Goal: Task Accomplishment & Management: Complete application form

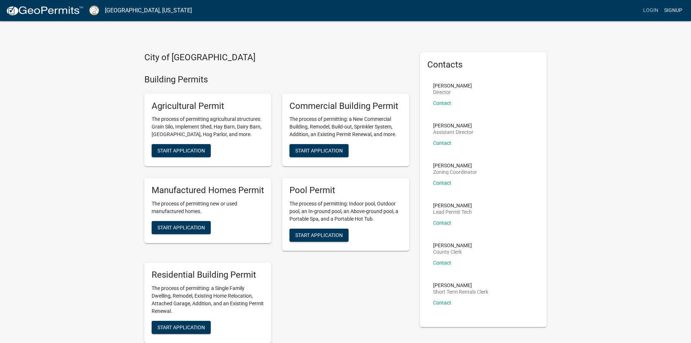
click at [681, 12] on link "Signup" at bounding box center [674, 11] width 24 height 14
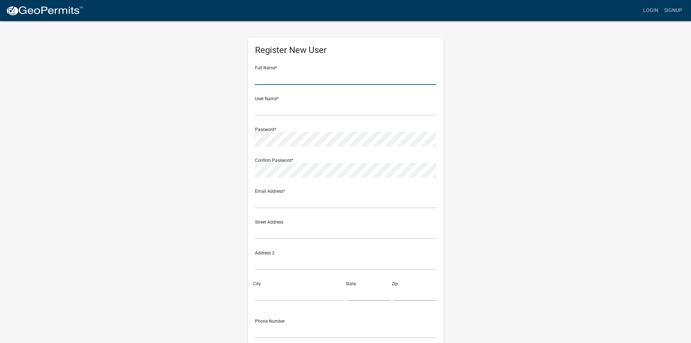
click at [346, 71] on input "text" at bounding box center [345, 77] width 181 height 15
type input "a"
type input "[DATE] [PERSON_NAME]"
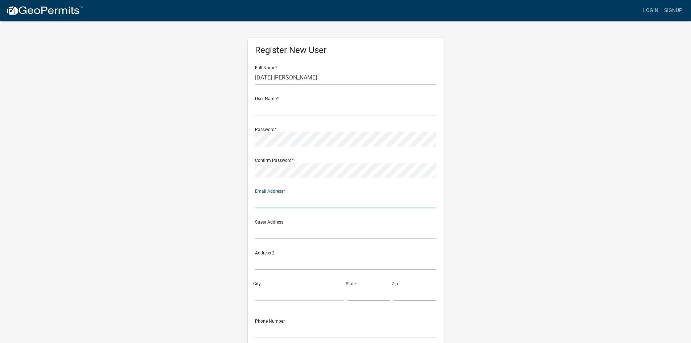
click at [274, 201] on input "text" at bounding box center [345, 200] width 181 height 15
type input "[EMAIL_ADDRESS][DOMAIN_NAME]"
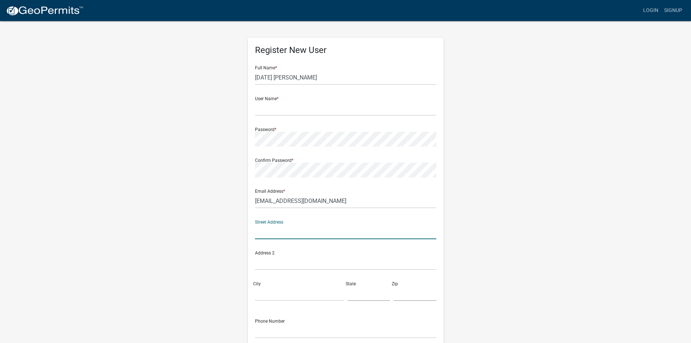
click at [282, 228] on input "text" at bounding box center [345, 231] width 181 height 15
type input "[STREET_ADDRESS][PERSON_NAME]"
click at [265, 289] on input "City" at bounding box center [299, 293] width 89 height 15
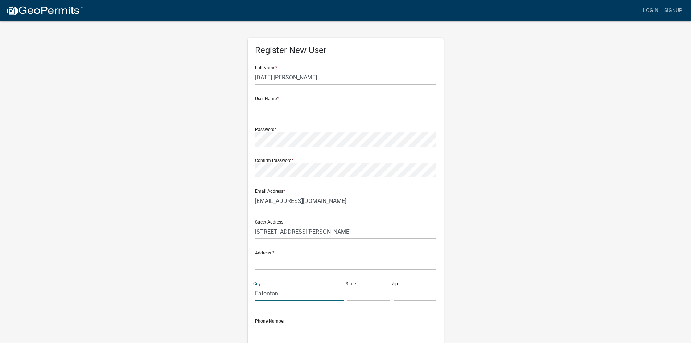
type input "Eatonton"
click at [359, 293] on input "text" at bounding box center [369, 293] width 43 height 15
type input "[US_STATE]"
click at [413, 288] on input "text" at bounding box center [415, 293] width 43 height 15
type input "31024"
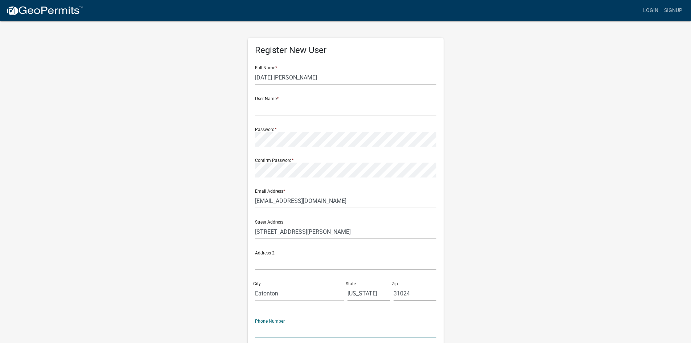
click at [285, 329] on input "text" at bounding box center [345, 330] width 181 height 15
type input "[PHONE_NUMBER]"
click at [283, 108] on input "text" at bounding box center [345, 108] width 181 height 15
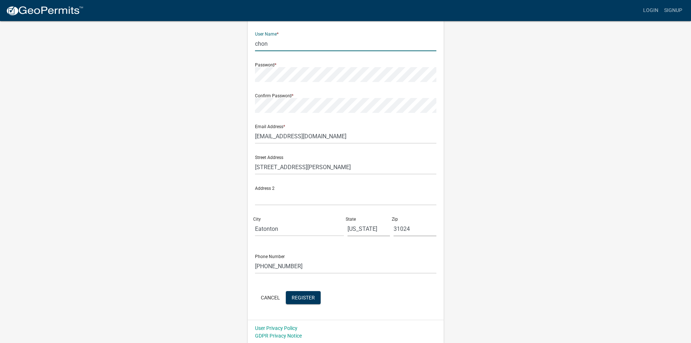
scroll to position [64, 0]
type input "chon"
click at [303, 303] on button "Register" at bounding box center [303, 297] width 35 height 13
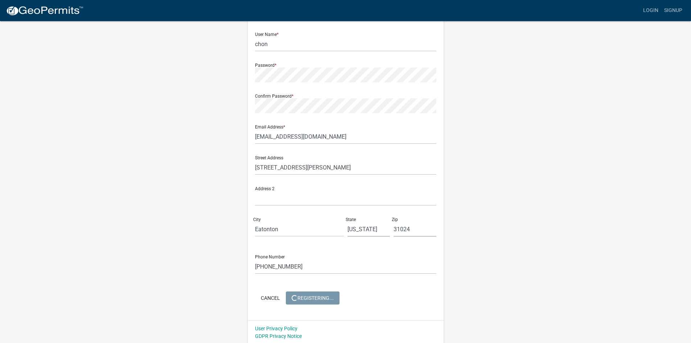
scroll to position [0, 0]
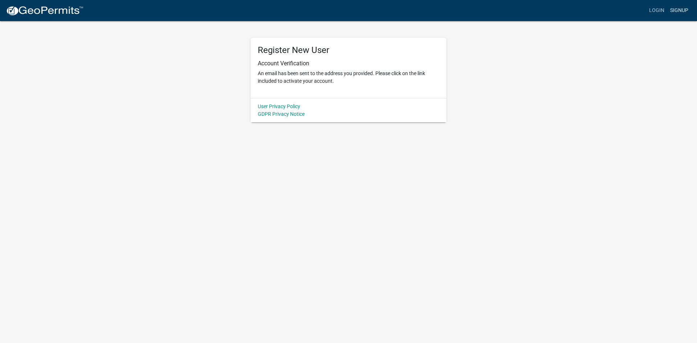
click at [682, 15] on link "Signup" at bounding box center [679, 11] width 24 height 14
click at [650, 8] on link "Login" at bounding box center [656, 11] width 21 height 14
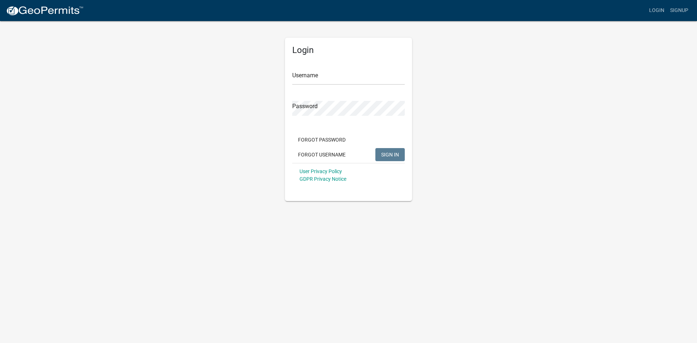
click at [685, 69] on app-login-view "more_horiz Login Signup Login Username Password Forgot Password Forgot Username…" at bounding box center [348, 100] width 697 height 201
click at [682, 9] on link "Signup" at bounding box center [679, 11] width 24 height 14
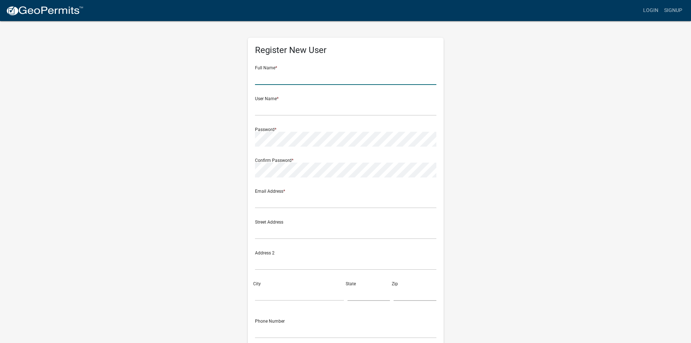
click at [371, 76] on input "text" at bounding box center [345, 77] width 181 height 15
type input "[DATE] [PERSON_NAME]"
click at [282, 106] on input "text" at bounding box center [345, 108] width 181 height 15
type input "chon"
click at [312, 127] on div "Password *" at bounding box center [345, 134] width 181 height 25
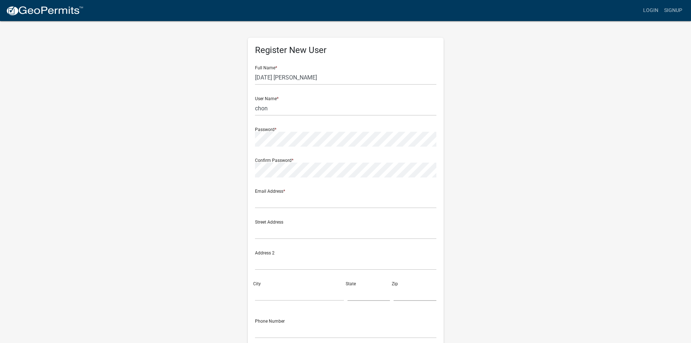
click at [304, 131] on div "Password *" at bounding box center [345, 134] width 181 height 25
click at [276, 186] on form "Full Name * [DATE] De la [PERSON_NAME] User Name * chon Password * Confirm Pass…" at bounding box center [345, 215] width 181 height 311
click at [265, 192] on div "Email Address *" at bounding box center [345, 195] width 181 height 25
click at [277, 203] on input "text" at bounding box center [345, 200] width 181 height 15
type input "[EMAIL_ADDRESS][DOMAIN_NAME]"
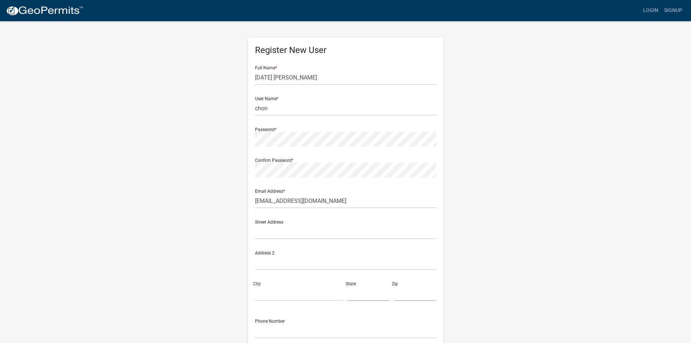
click at [280, 241] on div "Street Address" at bounding box center [345, 229] width 185 height 31
click at [279, 229] on input "text" at bounding box center [345, 231] width 181 height 15
type input "[STREET_ADDRESS][PERSON_NAME]"
click at [294, 298] on input "City" at bounding box center [299, 293] width 89 height 15
type input "Eatonton"
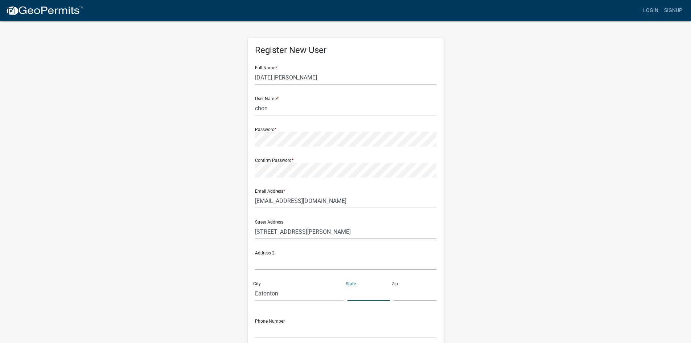
click at [351, 291] on input "text" at bounding box center [369, 293] width 43 height 15
type input "Geor"
click at [272, 115] on input "chon" at bounding box center [345, 108] width 181 height 15
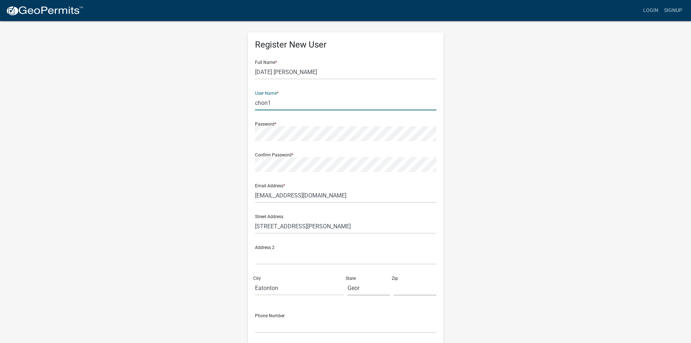
scroll to position [66, 0]
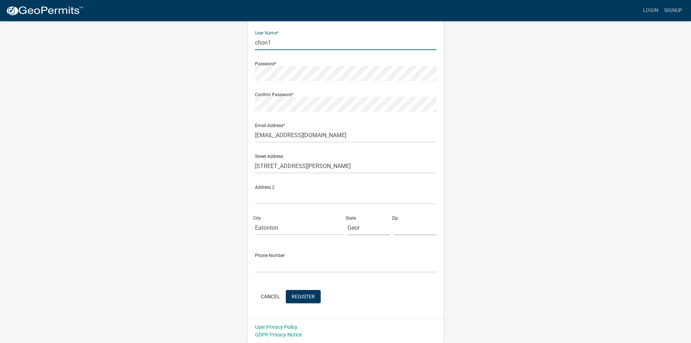
type input "chon1"
click at [361, 228] on input "Geor" at bounding box center [369, 227] width 43 height 15
type input "[US_STATE]"
click at [396, 227] on input "text" at bounding box center [415, 227] width 43 height 15
type input "31024"
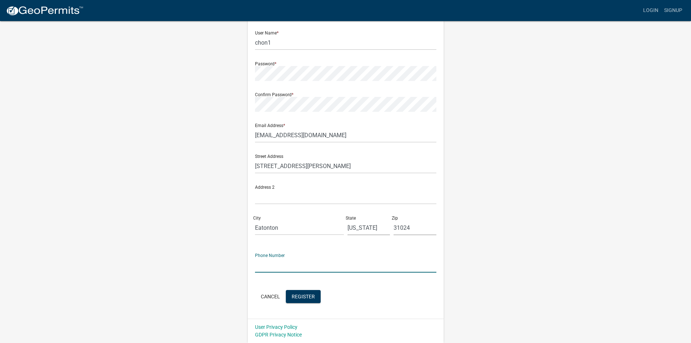
click at [273, 268] on input "text" at bounding box center [345, 265] width 181 height 15
type input "[PHONE_NUMBER]"
click at [295, 295] on span "Register" at bounding box center [303, 296] width 23 height 6
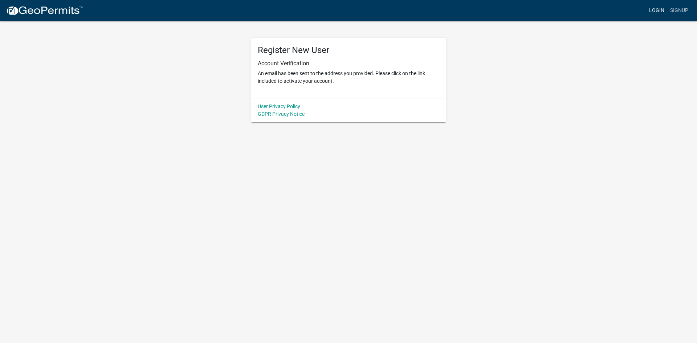
click at [656, 12] on link "Login" at bounding box center [656, 11] width 21 height 14
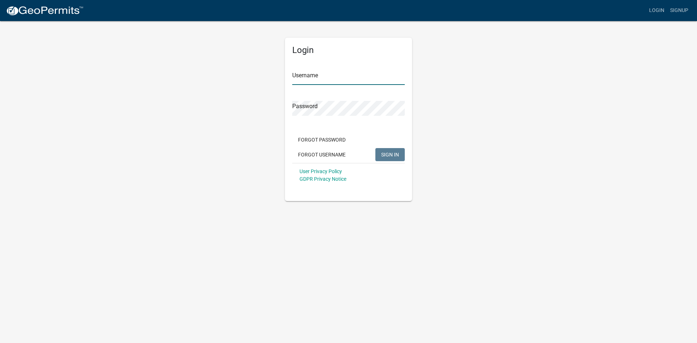
click at [328, 76] on input "Username" at bounding box center [348, 77] width 113 height 15
type input "chonito"
click at [388, 153] on span "SIGN IN" at bounding box center [390, 154] width 18 height 6
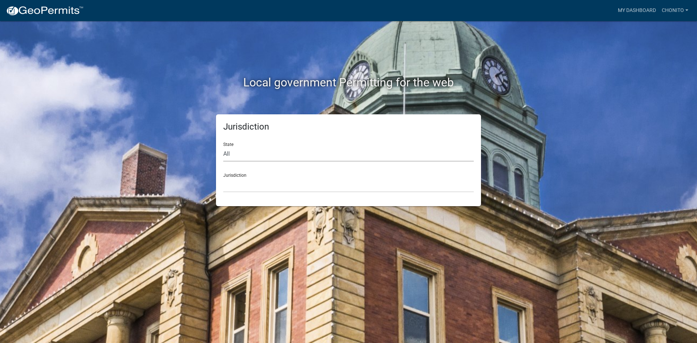
click at [296, 154] on select "All [US_STATE] [US_STATE] [US_STATE] [US_STATE] [US_STATE] [US_STATE] [US_STATE…" at bounding box center [348, 154] width 250 height 15
select select "[US_STATE]"
click at [223, 147] on select "All [US_STATE] [US_STATE] [US_STATE] [US_STATE] [US_STATE] [US_STATE] [US_STATE…" at bounding box center [348, 154] width 250 height 15
click at [259, 187] on select "[GEOGRAPHIC_DATA], [US_STATE][PERSON_NAME][GEOGRAPHIC_DATA], [US_STATE][PERSON_…" at bounding box center [348, 185] width 250 height 15
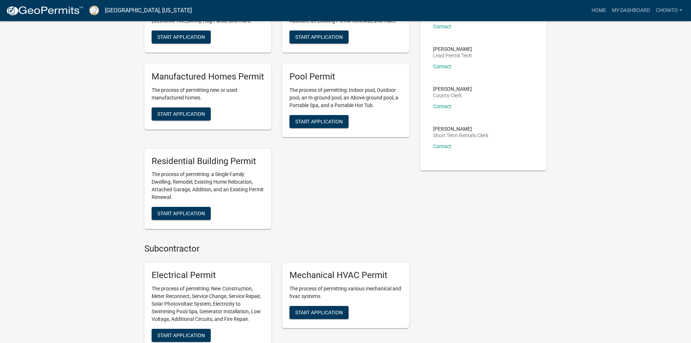
scroll to position [165, 0]
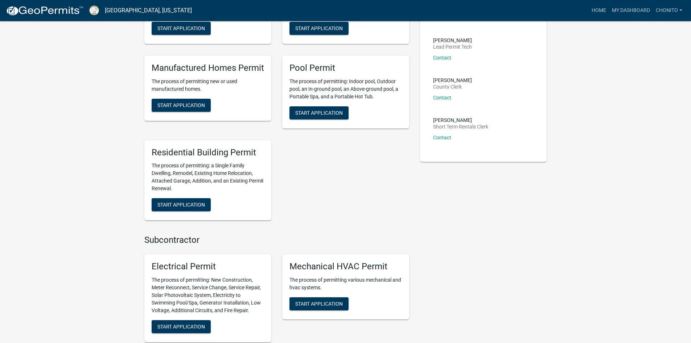
click at [287, 146] on div "Agricultural Permit The process of permitting agricultural structures: Grain Si…" at bounding box center [277, 95] width 276 height 261
click at [194, 204] on span "Start Application" at bounding box center [182, 205] width 48 height 6
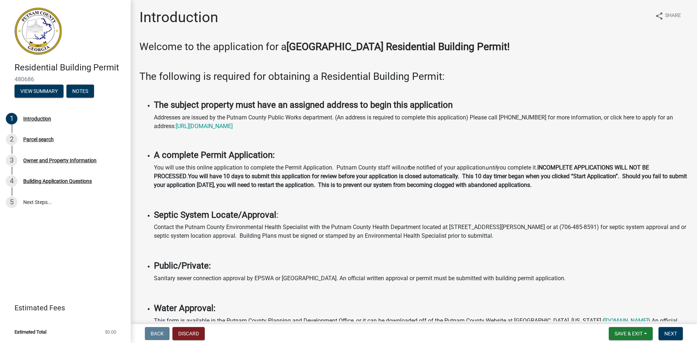
click at [674, 327] on nav "Back Discard Save & Exit Save Save & Exit Next" at bounding box center [414, 333] width 566 height 19
click at [665, 339] on button "Next" at bounding box center [670, 333] width 24 height 13
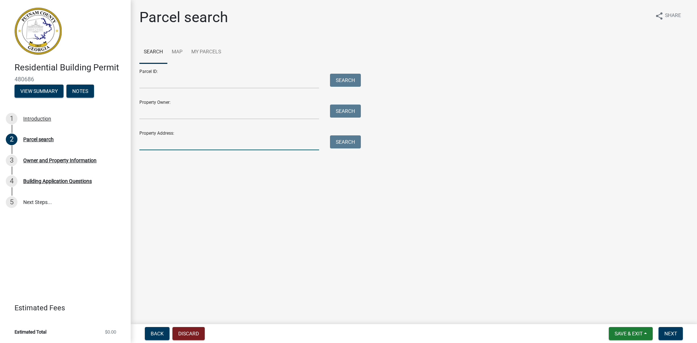
click at [185, 144] on input "Property Address:" at bounding box center [229, 142] width 180 height 15
type input "[STREET_ADDRESS][PERSON_NAME]"
click at [340, 139] on button "Search" at bounding box center [345, 141] width 31 height 13
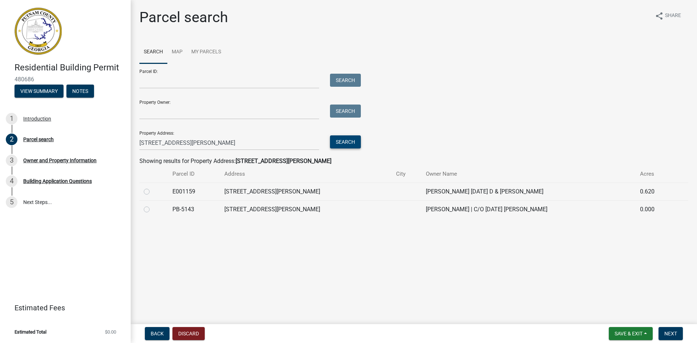
click at [152, 187] on label at bounding box center [152, 187] width 0 height 0
click at [152, 192] on input "radio" at bounding box center [154, 189] width 5 height 5
radio input "true"
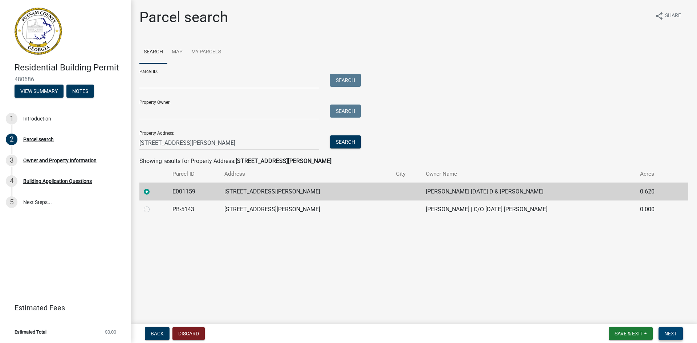
click at [674, 330] on button "Next" at bounding box center [670, 333] width 24 height 13
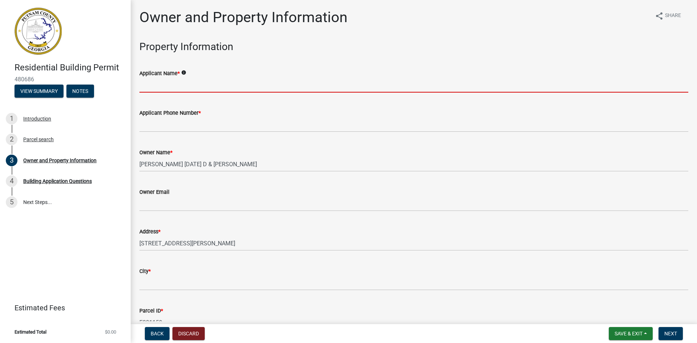
click at [391, 84] on input "Applicant Name *" at bounding box center [413, 85] width 549 height 15
type input "a"
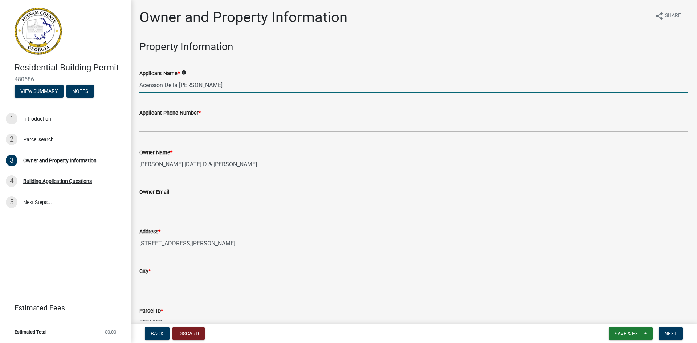
type input "Acension De la [PERSON_NAME]"
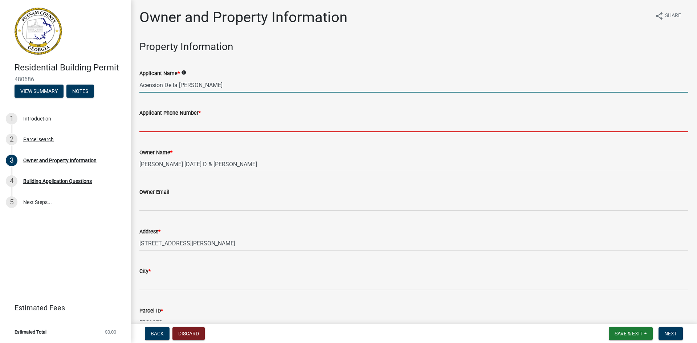
click at [162, 125] on input "Applicant Phone Number *" at bounding box center [413, 124] width 549 height 15
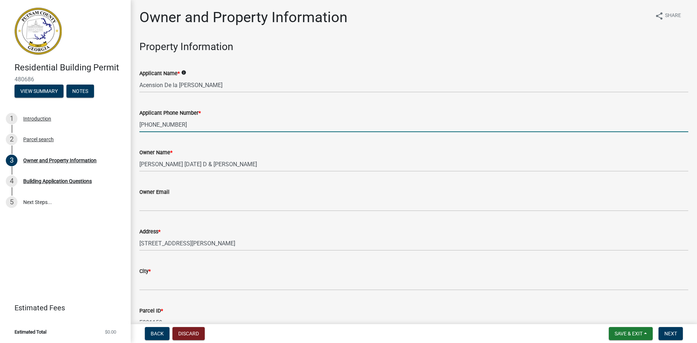
type input "[PHONE_NUMBER]"
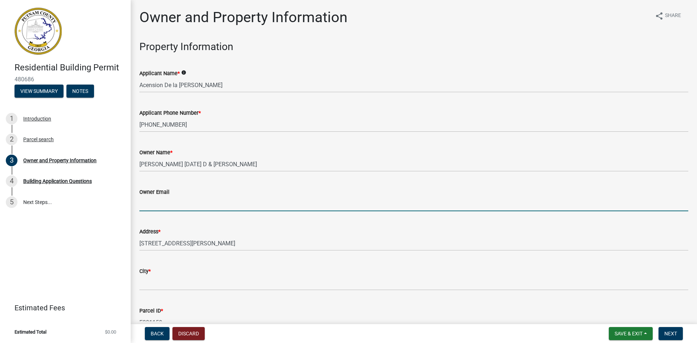
click at [160, 207] on input "Owner Email" at bounding box center [413, 203] width 549 height 15
type input "[EMAIL_ADDRESS][DOMAIN_NAME]"
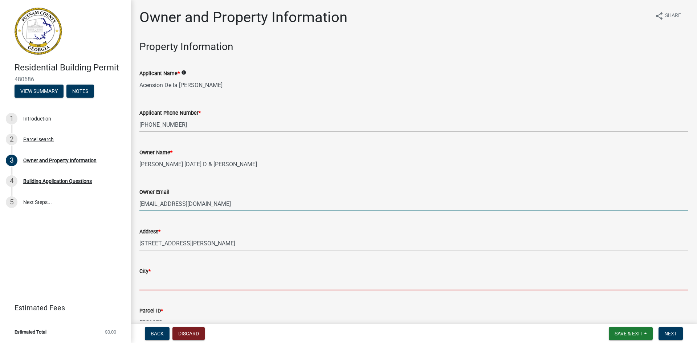
click at [169, 281] on input "City *" at bounding box center [413, 283] width 549 height 15
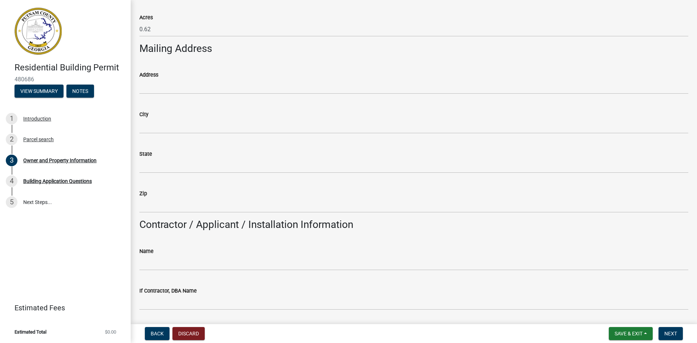
scroll to position [388, 0]
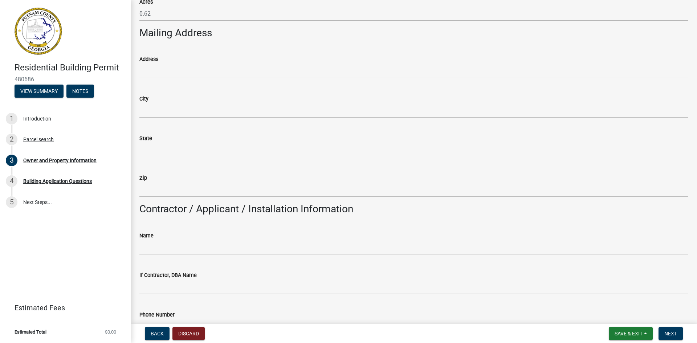
type input "Eatonton"
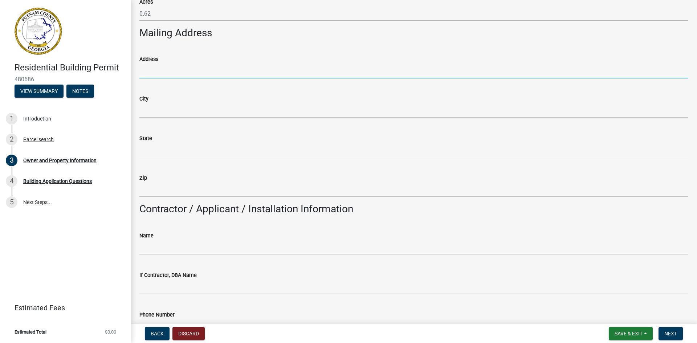
click at [182, 68] on input "Address" at bounding box center [413, 71] width 549 height 15
type input "[STREET_ADDRESS][PERSON_NAME]"
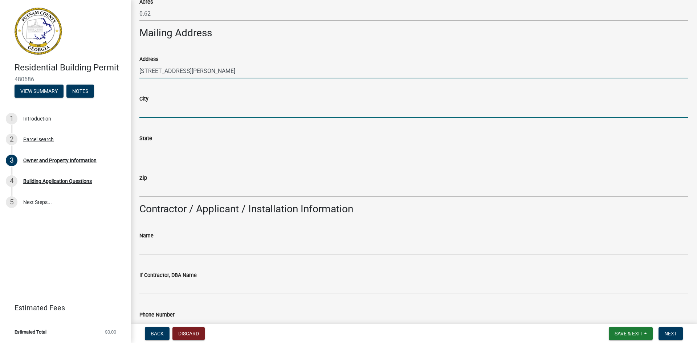
click at [157, 108] on input "City" at bounding box center [413, 110] width 549 height 15
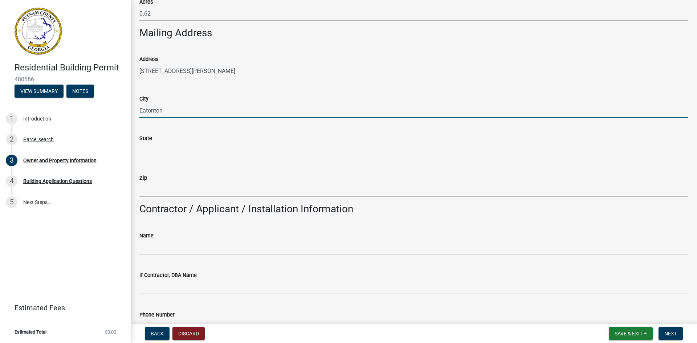
type input "Eatonton"
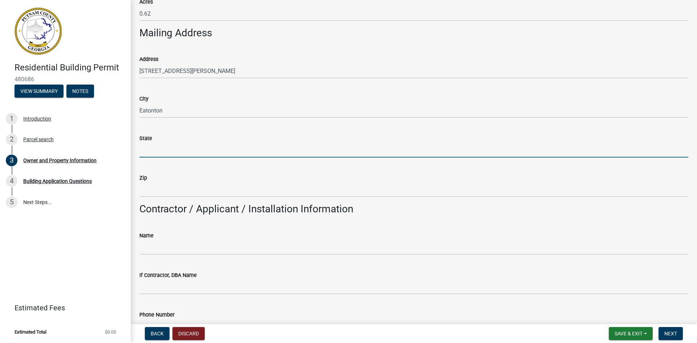
click at [150, 147] on input "State" at bounding box center [413, 150] width 549 height 15
type input "[US_STATE]"
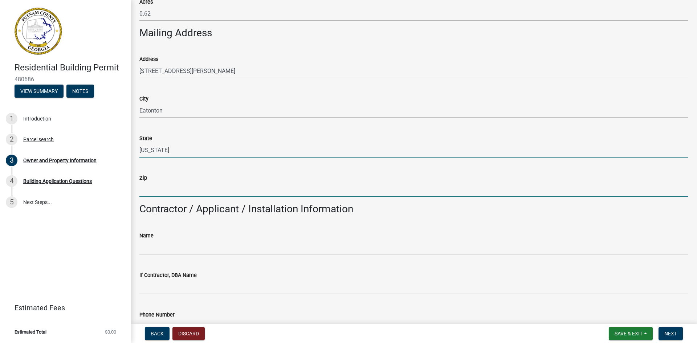
click at [144, 190] on input "Zip" at bounding box center [413, 189] width 549 height 15
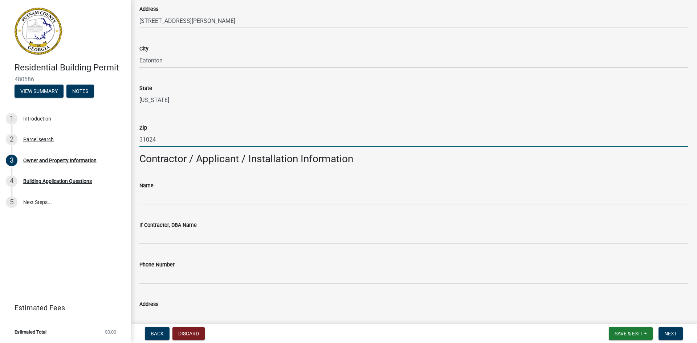
scroll to position [470, 0]
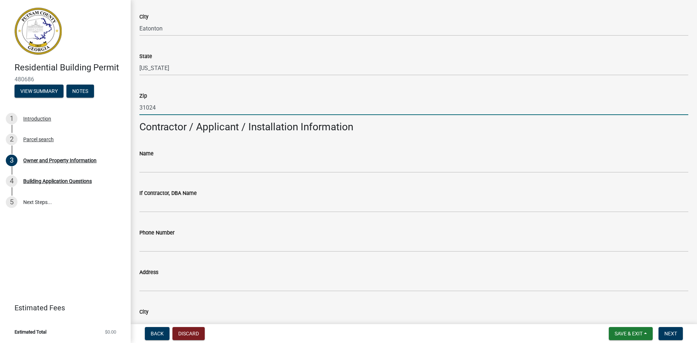
type input "31024"
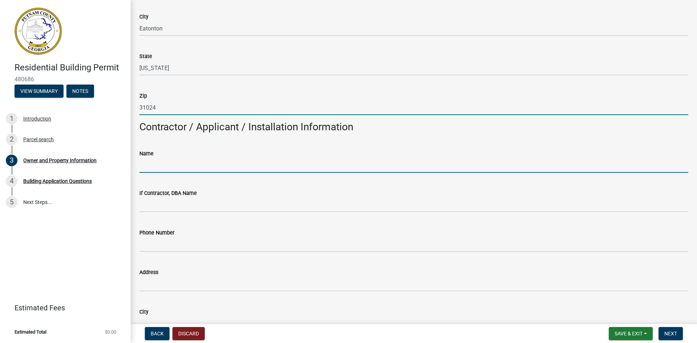
click at [163, 167] on input "Name" at bounding box center [413, 165] width 549 height 15
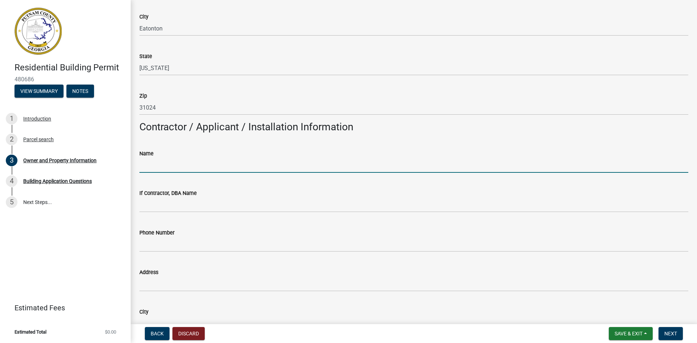
type input "home owner"
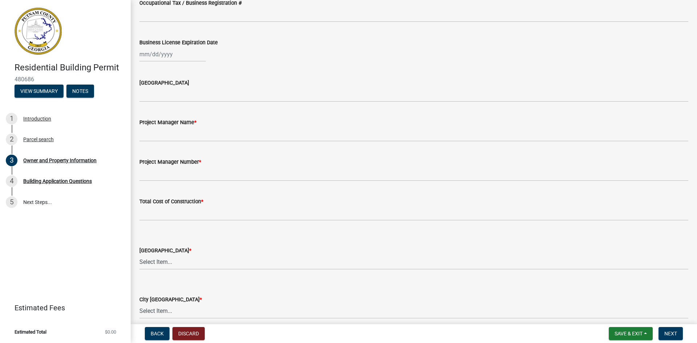
scroll to position [1048, 0]
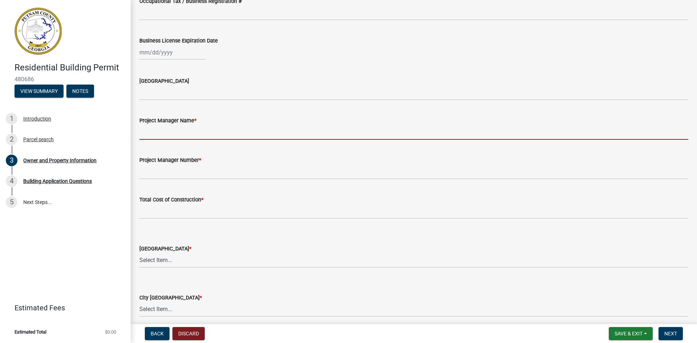
click at [157, 133] on input "Project Manager Name *" at bounding box center [413, 132] width 549 height 15
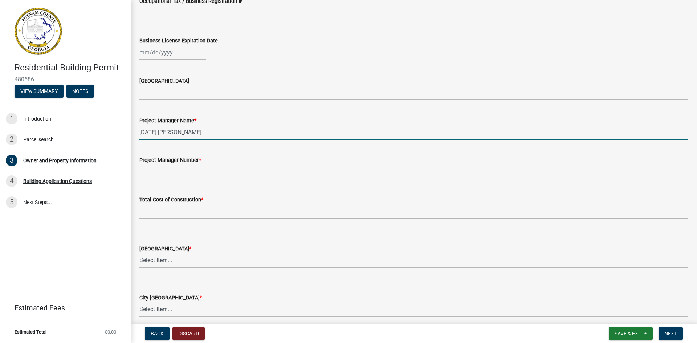
type input "[DATE] [PERSON_NAME]"
click at [178, 163] on label "Project Manager Number *" at bounding box center [170, 160] width 62 height 5
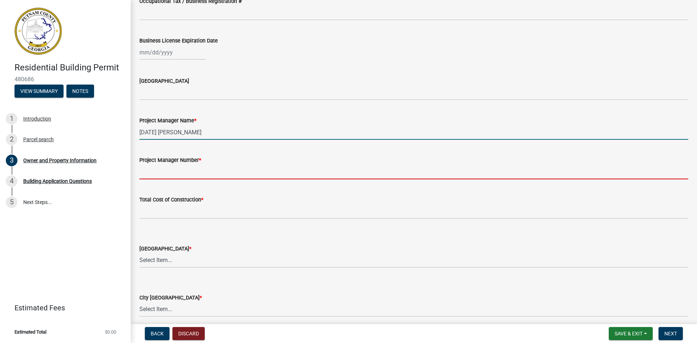
click at [178, 164] on input "Project Manager Number *" at bounding box center [413, 171] width 549 height 15
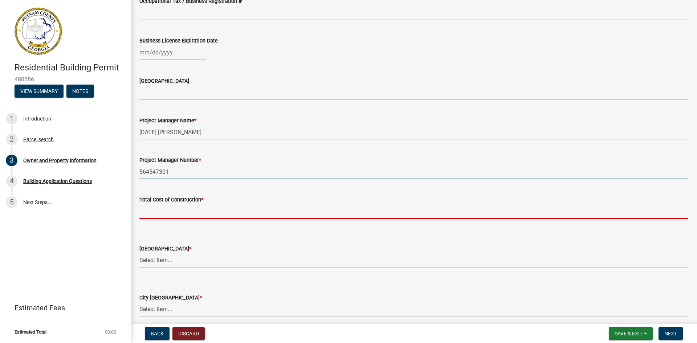
click at [192, 206] on form "Total Cost of Construction *" at bounding box center [413, 207] width 549 height 24
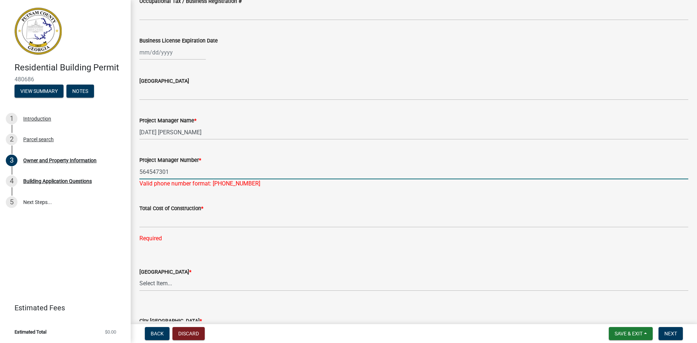
click at [179, 176] on input "564547301" at bounding box center [413, 171] width 549 height 15
type input "[PHONE_NUMBER]"
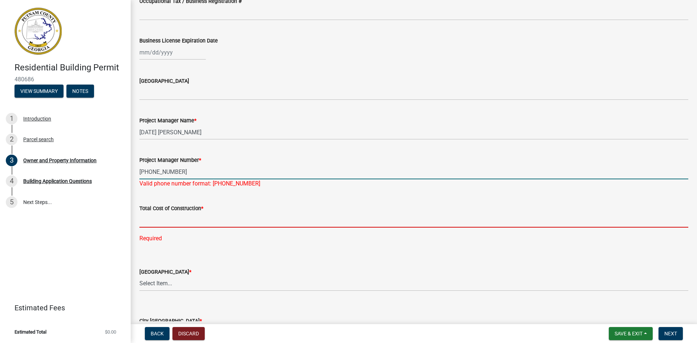
click at [174, 215] on input "text" at bounding box center [413, 220] width 549 height 15
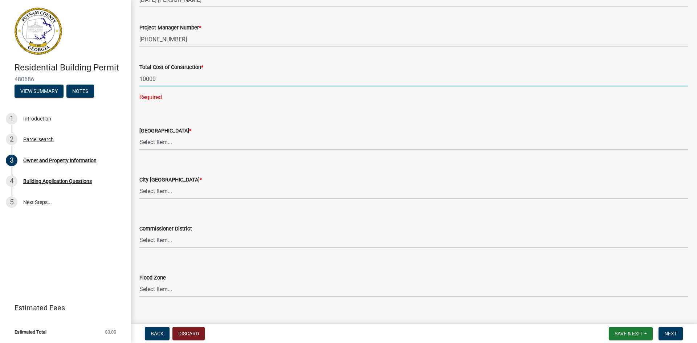
scroll to position [1180, 0]
type input "10000"
click at [197, 144] on wm-data-entity-input "County Zoning District * Select Item... AG-1 R-1R R-1 R-2 MHP RM-1 RM-3 C-1 C-2…" at bounding box center [413, 132] width 549 height 49
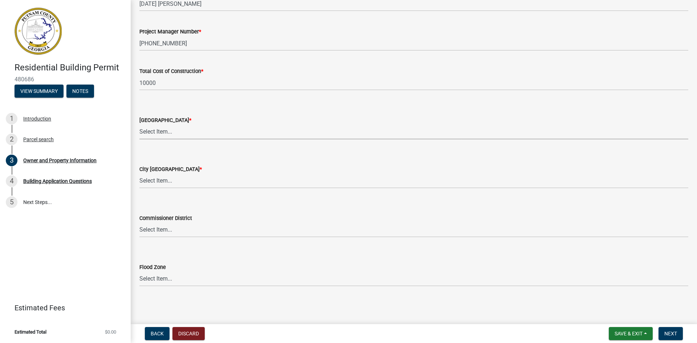
scroll to position [1176, 0]
click at [139, 125] on select "Select Item... AG-1 R-1R R-1 R-2 MHP RM-1 RM-3 C-1 C-2 I-M PUD N/A" at bounding box center [413, 132] width 549 height 15
select select "ef7a1fc2-7a7a-426d-b1f0-c9b9b6ca7ff4"
click at [196, 186] on select "Select Item... A-1 A-2 R-1 R-2 R-3 R-4 MHP C-1 C-2 I-1 I-2 DB FH H-P N/A" at bounding box center [413, 181] width 549 height 15
click at [139, 174] on select "Select Item... A-1 A-2 R-1 R-2 R-3 R-4 MHP C-1 C-2 I-1 I-2 DB FH H-P N/A" at bounding box center [413, 181] width 549 height 15
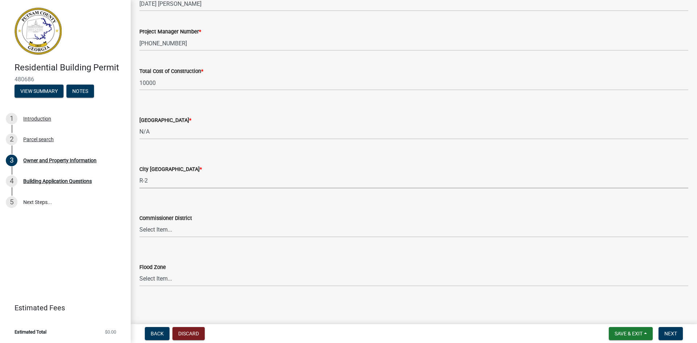
select select "7eb8553c-806a-4bdf-b4b6-2711153129c5"
click at [180, 233] on select "Select Item... District 1 District 2 District 3 District 4" at bounding box center [413, 230] width 549 height 15
click at [139, 223] on select "Select Item... District 1 District 2 District 3 District 4" at bounding box center [413, 230] width 549 height 15
select select "95c2f08d-bd21-40ac-acc0-bf0ad2ba7c20"
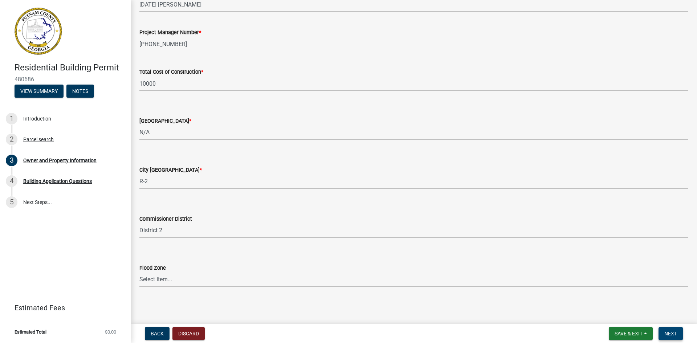
click at [674, 336] on span "Next" at bounding box center [670, 334] width 13 height 6
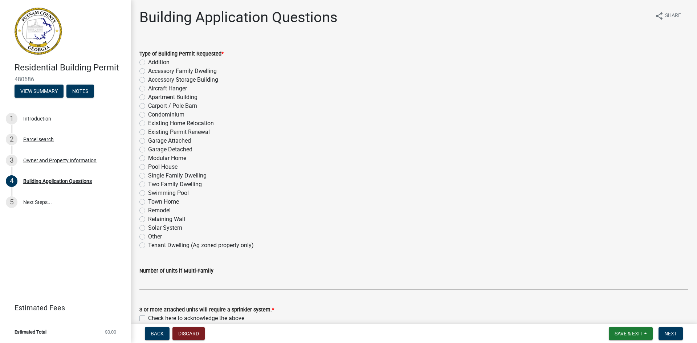
click at [148, 88] on label "Aircraft Hanger" at bounding box center [167, 88] width 39 height 9
click at [148, 88] on input "Aircraft Hanger" at bounding box center [150, 86] width 5 height 5
radio input "true"
click at [148, 81] on label "Accessory Storage Building" at bounding box center [183, 80] width 70 height 9
click at [148, 80] on input "Accessory Storage Building" at bounding box center [150, 78] width 5 height 5
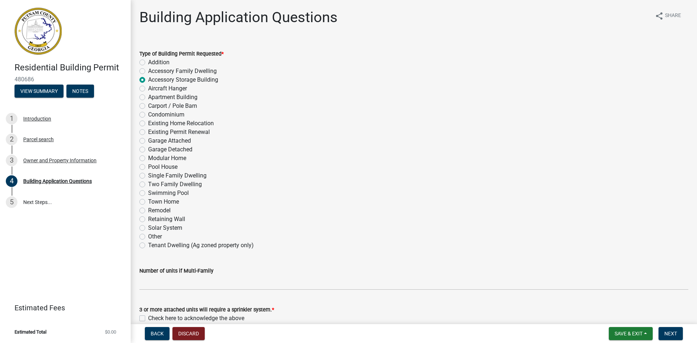
radio input "true"
click at [148, 80] on label "Accessory Storage Building" at bounding box center [183, 80] width 70 height 9
click at [148, 80] on input "Accessory Storage Building" at bounding box center [150, 78] width 5 height 5
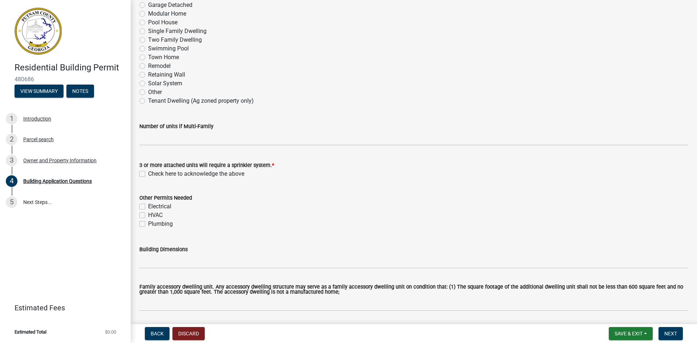
scroll to position [147, 0]
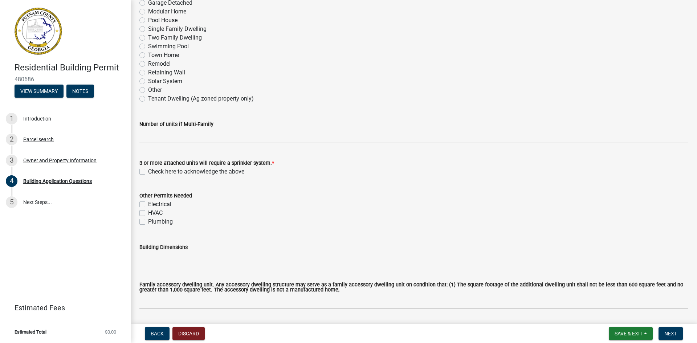
click at [148, 172] on label "Check here to acknowledge the above" at bounding box center [196, 171] width 96 height 9
click at [148, 172] on input "Check here to acknowledge the above" at bounding box center [150, 169] width 5 height 5
checkbox input "true"
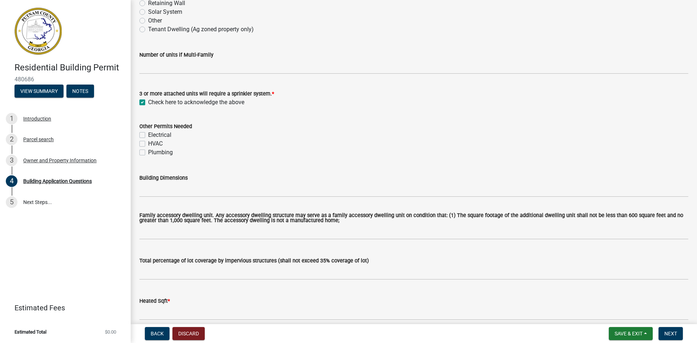
scroll to position [221, 0]
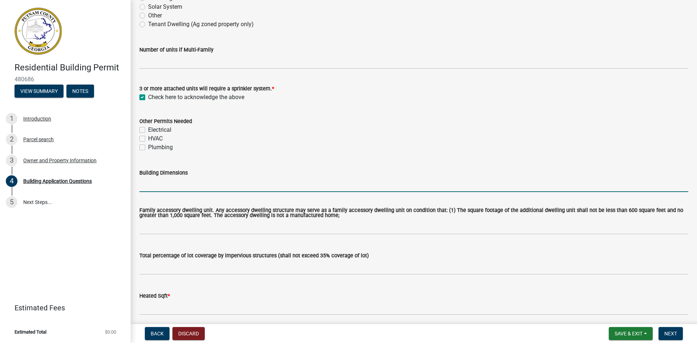
click at [206, 183] on input "Building Dimensions" at bounding box center [413, 184] width 549 height 15
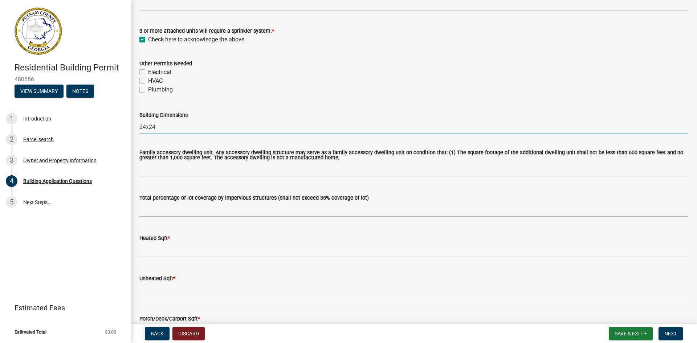
scroll to position [311, 0]
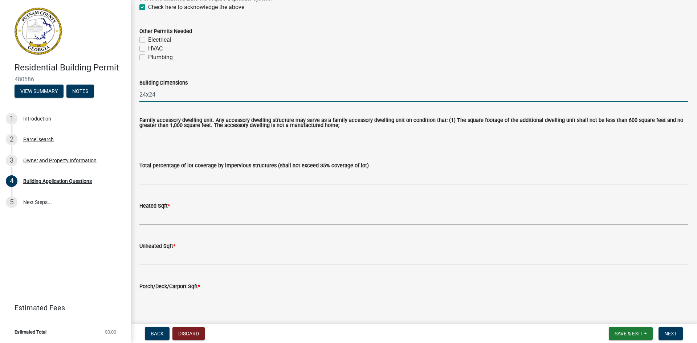
type input "24x24"
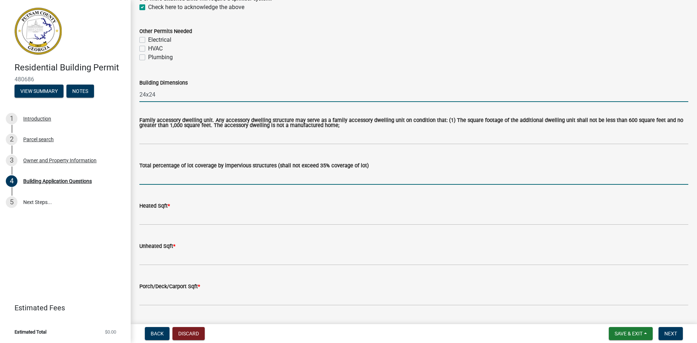
click at [201, 171] on input "text" at bounding box center [413, 177] width 549 height 15
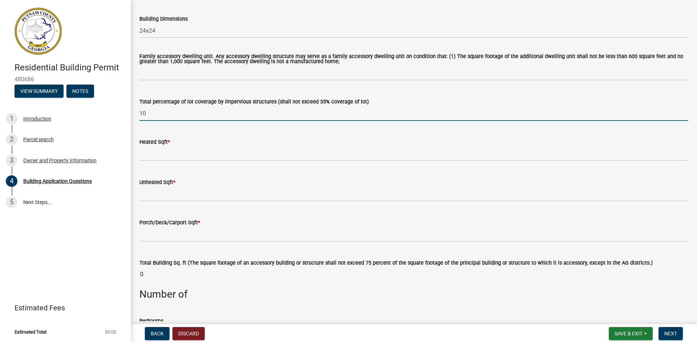
scroll to position [375, 0]
type input "10"
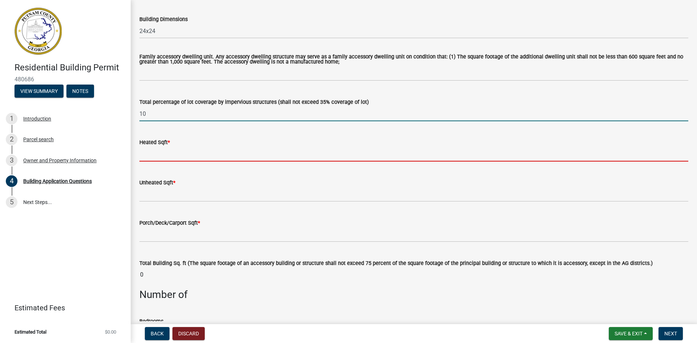
click at [198, 148] on input "text" at bounding box center [413, 154] width 549 height 15
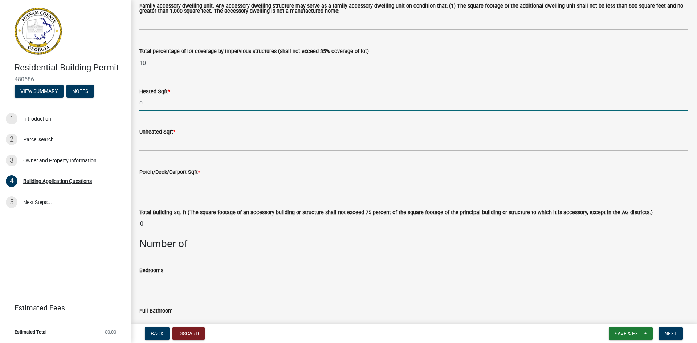
scroll to position [425, 0]
type input "0"
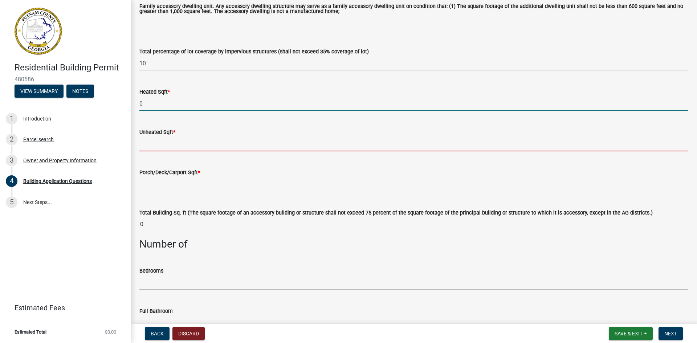
click at [207, 143] on input "text" at bounding box center [413, 143] width 549 height 15
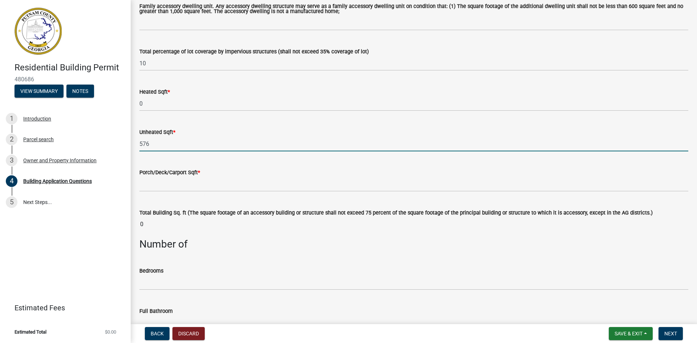
type input "576"
click at [179, 175] on label "Porch/Deck/Carport Sqft *" at bounding box center [169, 172] width 61 height 5
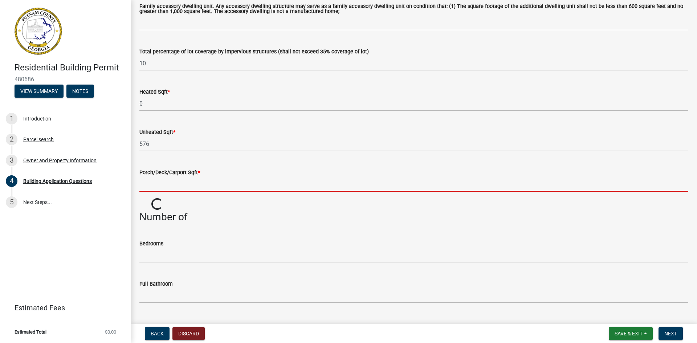
click at [145, 186] on input "text" at bounding box center [413, 184] width 549 height 15
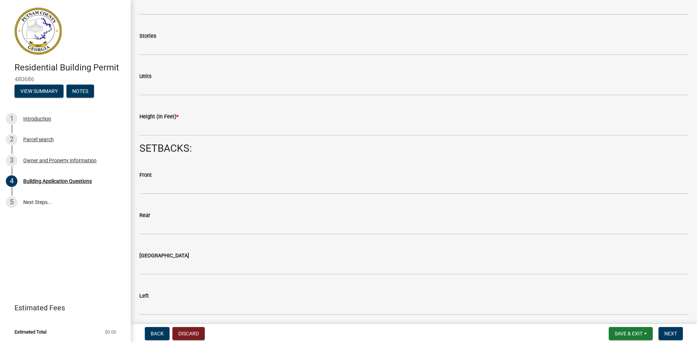
scroll to position [902, 0]
type input "0"
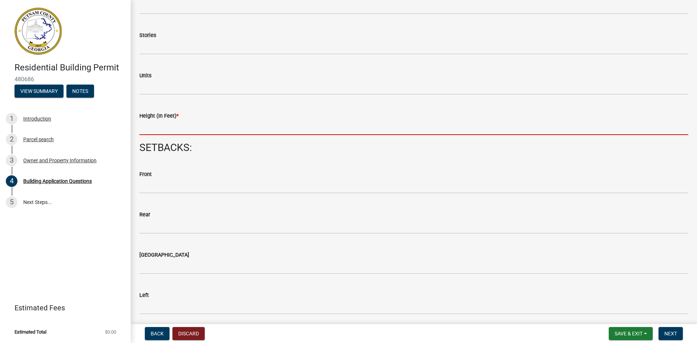
click at [196, 130] on input "text" at bounding box center [413, 127] width 549 height 15
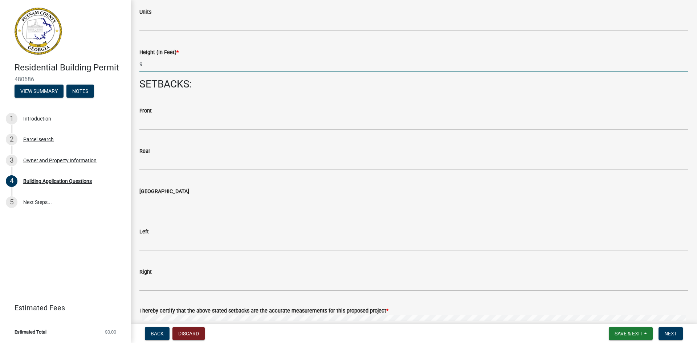
scroll to position [979, 0]
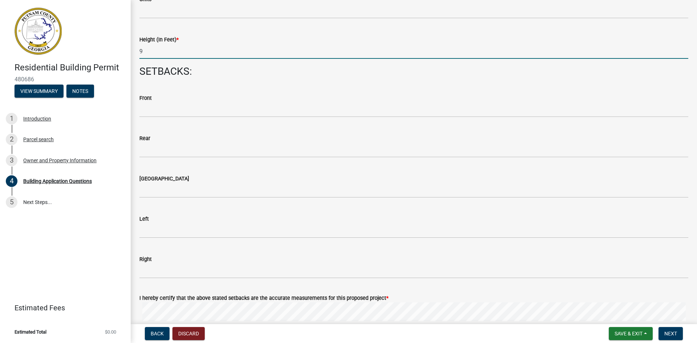
type input "9"
click at [240, 96] on div "Front" at bounding box center [413, 98] width 549 height 9
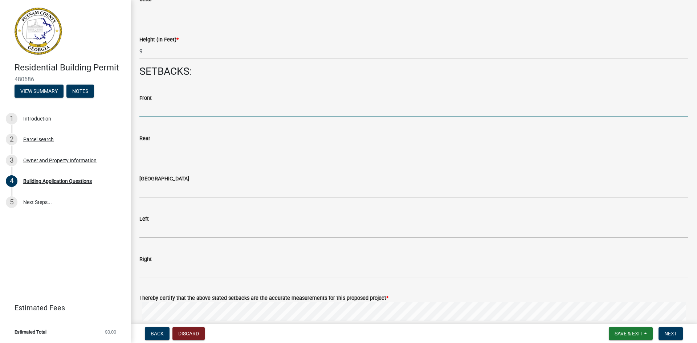
click at [246, 107] on input "text" at bounding box center [413, 109] width 549 height 15
type input "200"
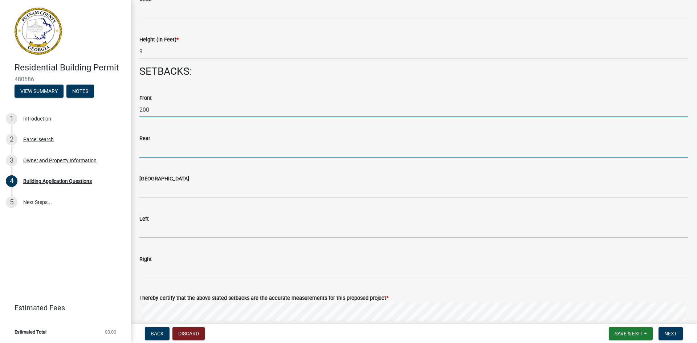
click at [209, 149] on input "text" at bounding box center [413, 150] width 549 height 15
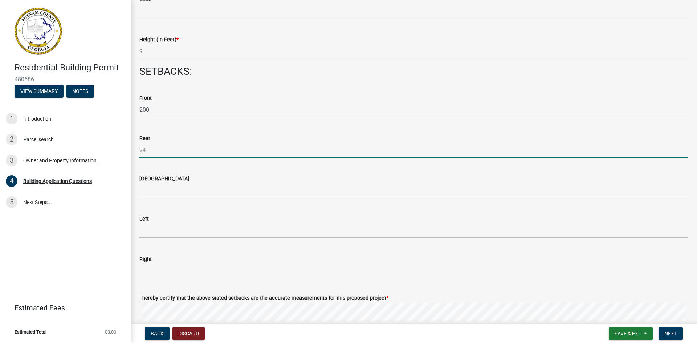
type input "24"
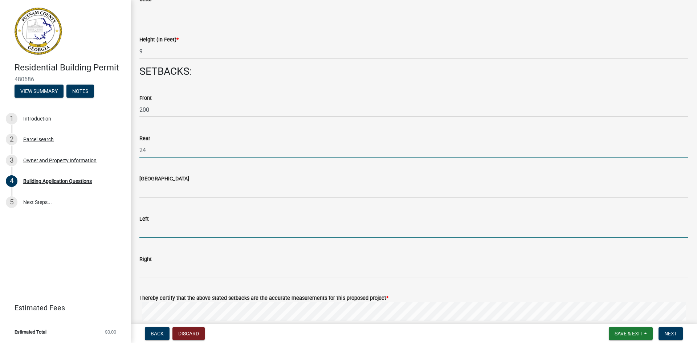
click at [222, 228] on input "text" at bounding box center [413, 230] width 549 height 15
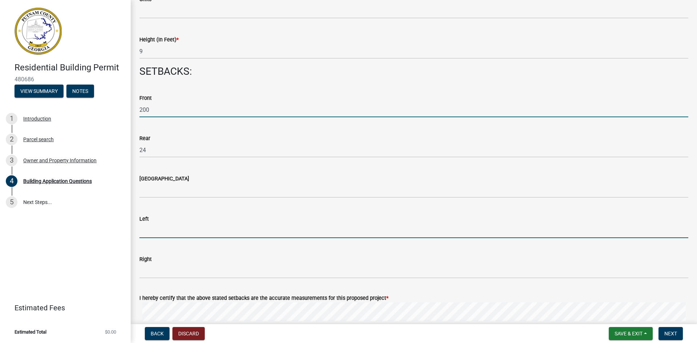
click at [153, 109] on input "200" at bounding box center [413, 109] width 549 height 15
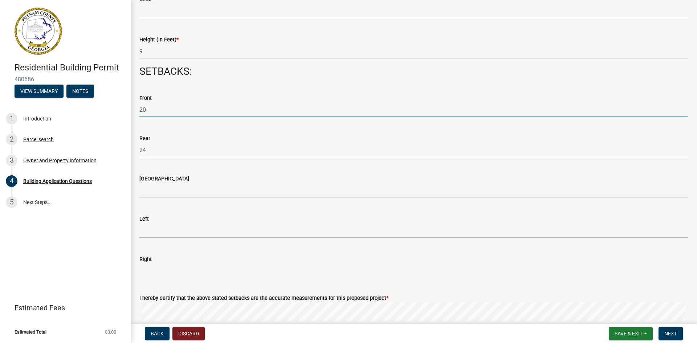
type input "2"
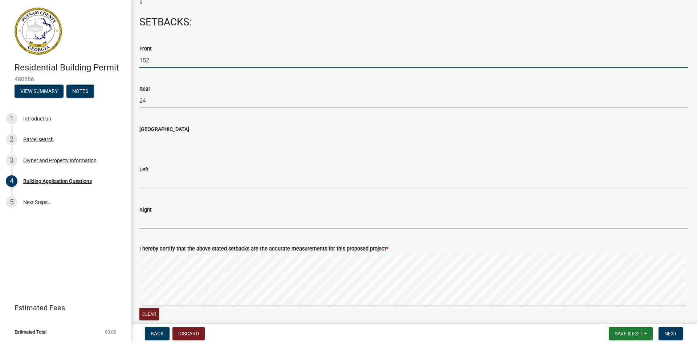
scroll to position [1041, 0]
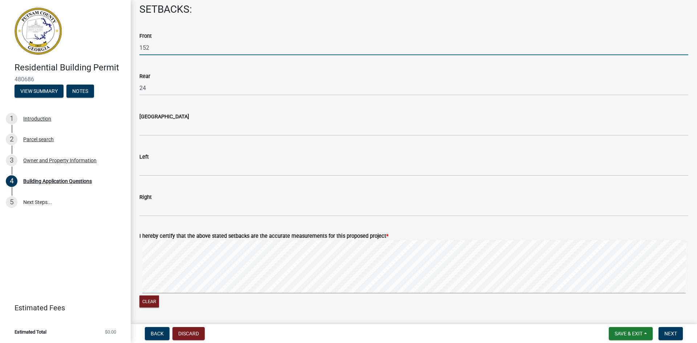
type input "152"
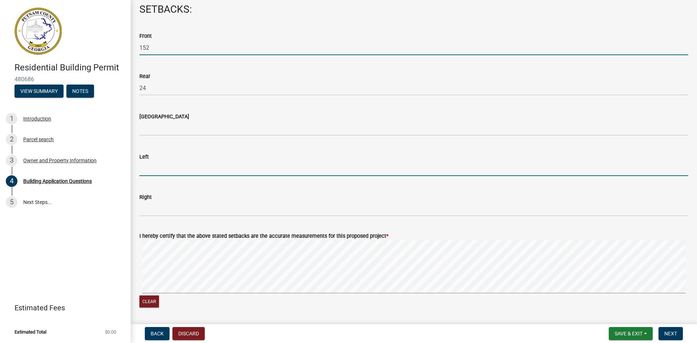
click at [171, 172] on input "text" at bounding box center [413, 168] width 549 height 15
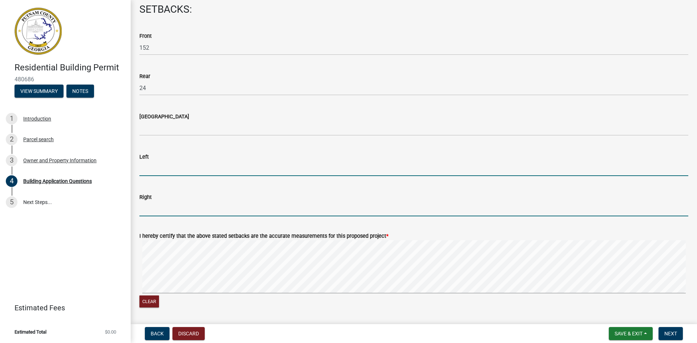
click at [179, 208] on input "text" at bounding box center [413, 208] width 549 height 15
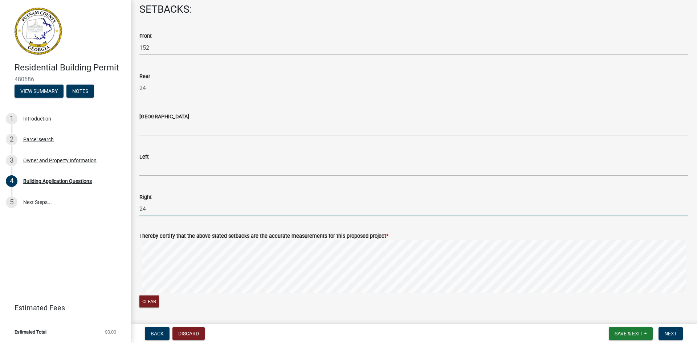
type input "24"
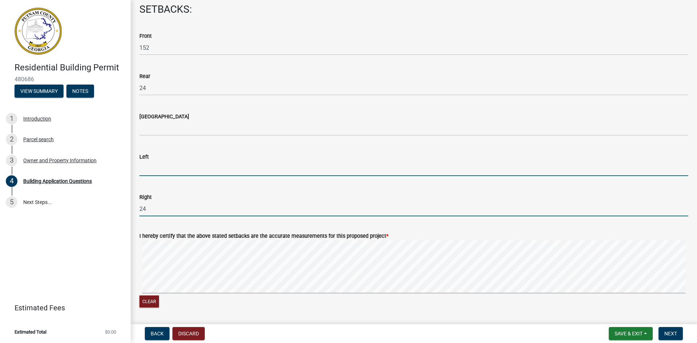
click at [172, 162] on input "text" at bounding box center [413, 168] width 549 height 15
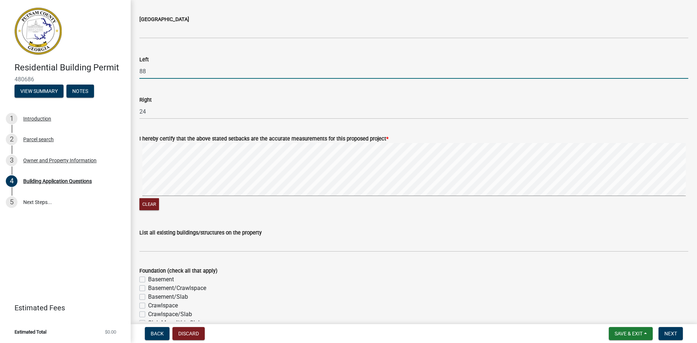
scroll to position [1137, 0]
type input "88"
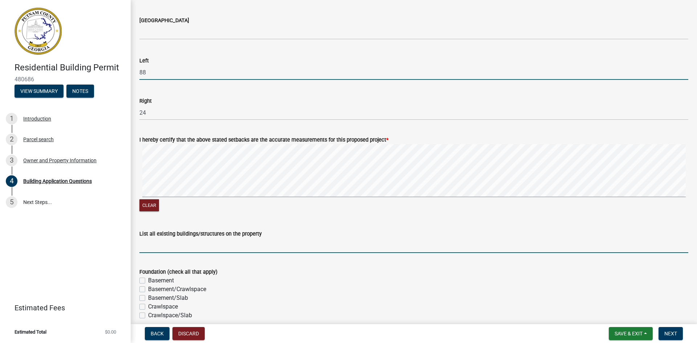
click at [206, 246] on input "List all existing buildings/structures on the property" at bounding box center [413, 245] width 549 height 15
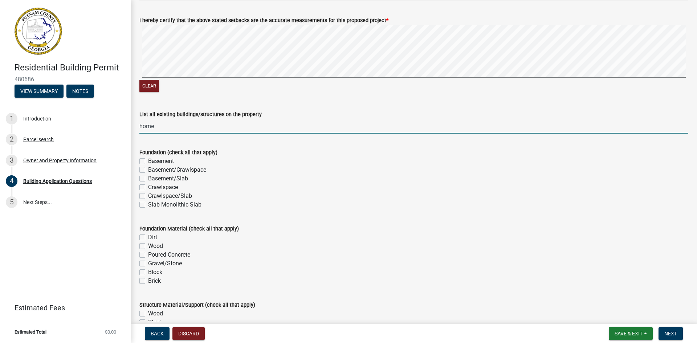
scroll to position [1257, 0]
type input "home"
click at [148, 204] on label "Slab Monolithic Slab" at bounding box center [174, 203] width 53 height 9
click at [148, 204] on input "Slab Monolithic Slab" at bounding box center [150, 201] width 5 height 5
checkbox input "true"
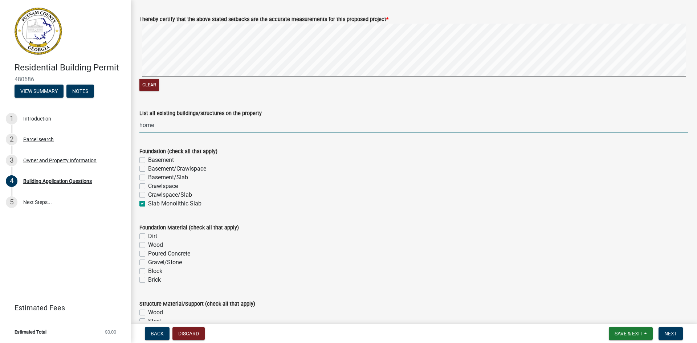
checkbox input "false"
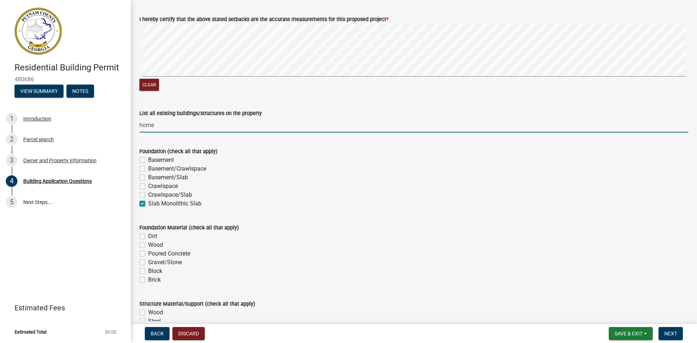
checkbox input "true"
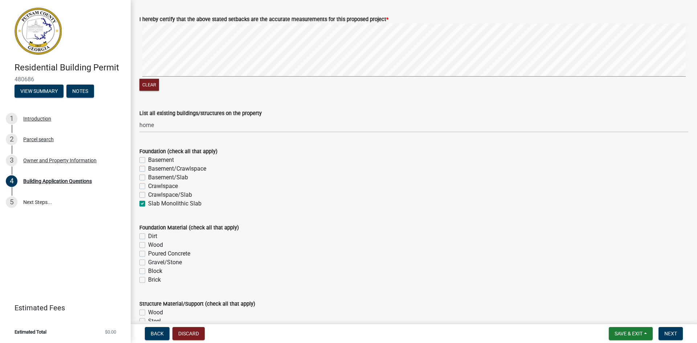
click at [148, 256] on label "Poured Concrete" at bounding box center [169, 253] width 42 height 9
click at [148, 254] on input "Poured Concrete" at bounding box center [150, 251] width 5 height 5
checkbox input "true"
checkbox input "false"
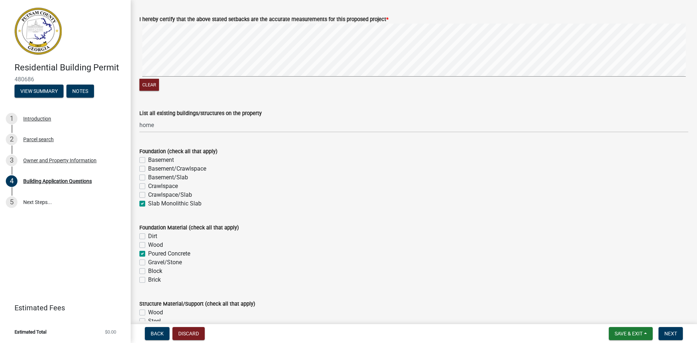
checkbox input "true"
checkbox input "false"
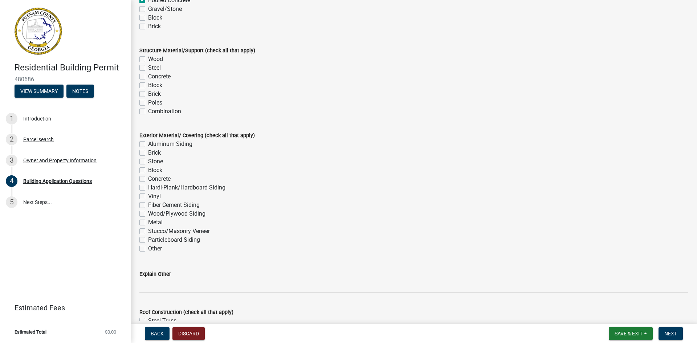
scroll to position [1511, 0]
click at [148, 58] on label "Wood" at bounding box center [155, 58] width 15 height 9
click at [148, 58] on input "Wood" at bounding box center [150, 56] width 5 height 5
checkbox input "true"
checkbox input "false"
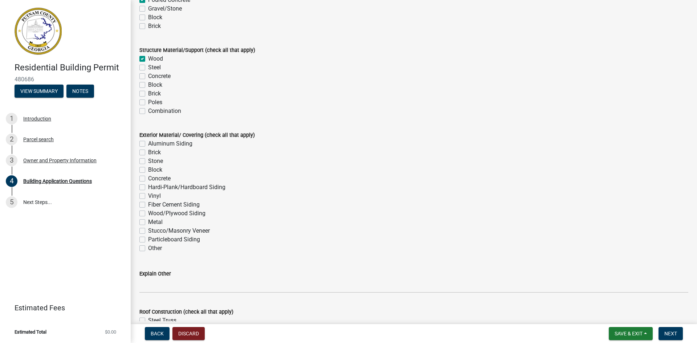
checkbox input "false"
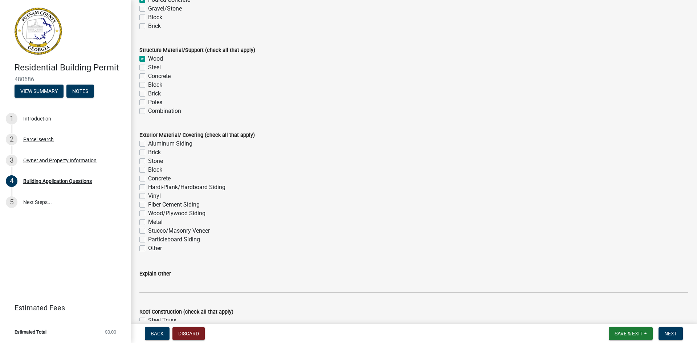
click at [148, 197] on label "Vinyl" at bounding box center [154, 196] width 13 height 9
click at [148, 196] on input "Vinyl" at bounding box center [150, 194] width 5 height 5
checkbox input "true"
checkbox input "false"
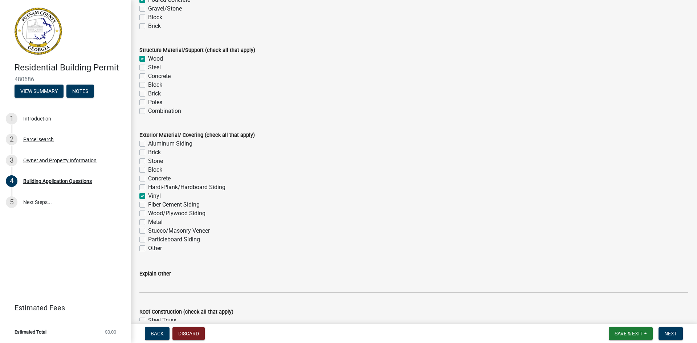
checkbox input "false"
checkbox input "true"
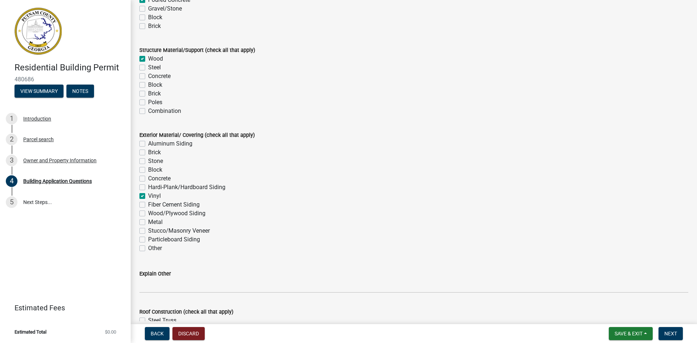
checkbox input "false"
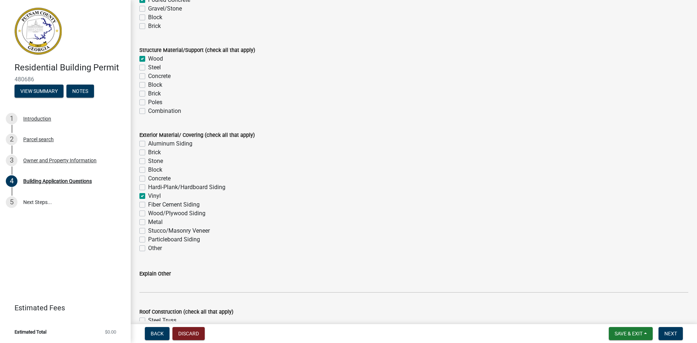
checkbox input "false"
click at [148, 187] on label "Hardi-Plank/Hardboard Siding" at bounding box center [186, 187] width 77 height 9
click at [148, 187] on input "Hardi-Plank/Hardboard Siding" at bounding box center [150, 185] width 5 height 5
checkbox input "true"
checkbox input "false"
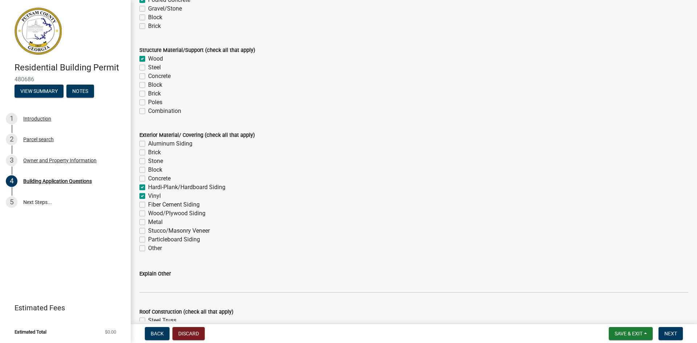
checkbox input "false"
checkbox input "true"
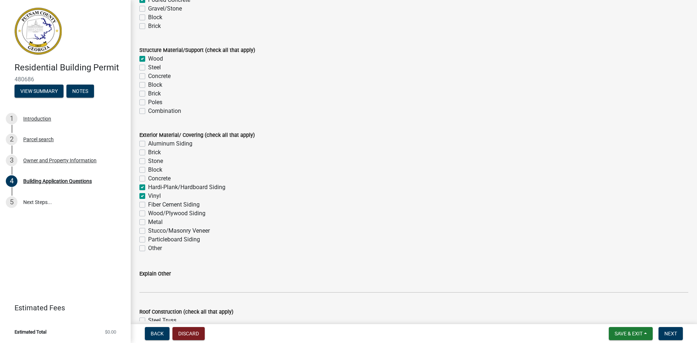
checkbox input "true"
checkbox input "false"
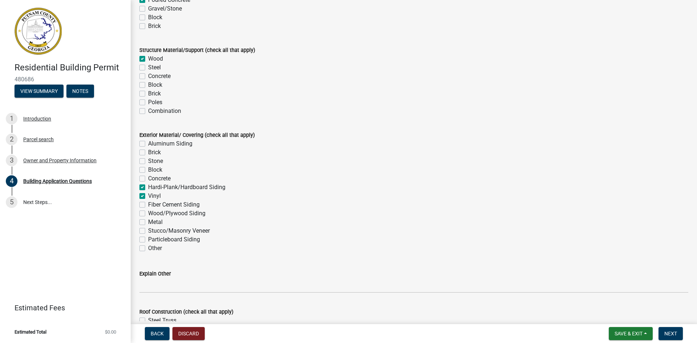
checkbox input "false"
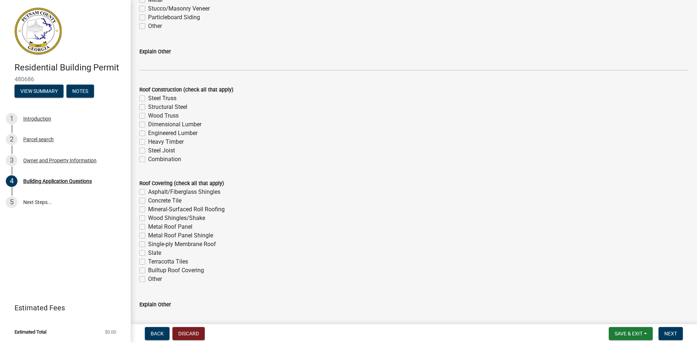
scroll to position [1738, 0]
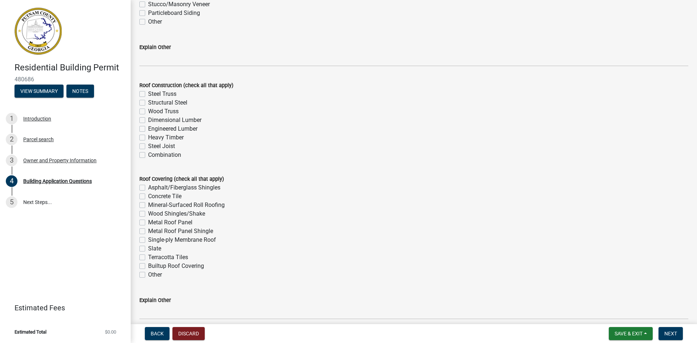
click at [148, 113] on label "Wood Truss" at bounding box center [163, 111] width 30 height 9
click at [148, 112] on input "Wood Truss" at bounding box center [150, 109] width 5 height 5
checkbox input "true"
checkbox input "false"
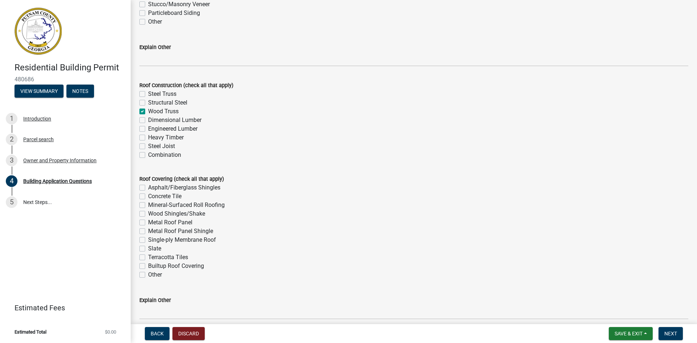
checkbox input "true"
checkbox input "false"
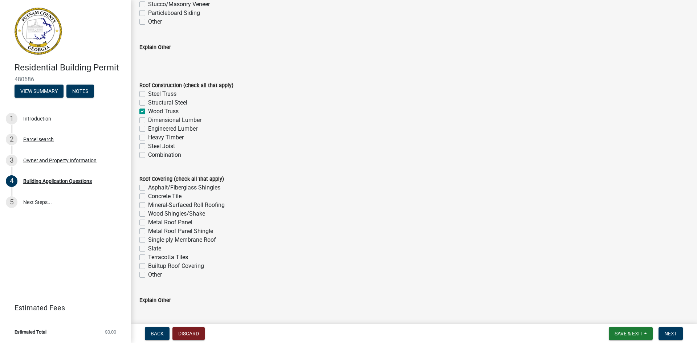
checkbox input "false"
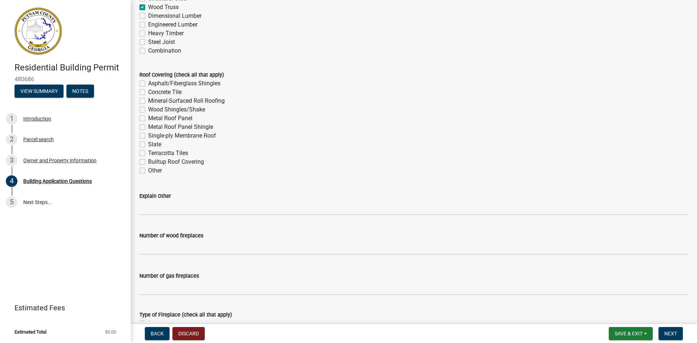
scroll to position [1841, 0]
click at [152, 120] on label "Metal Roof Panel" at bounding box center [170, 119] width 44 height 9
click at [152, 119] on input "Metal Roof Panel" at bounding box center [150, 117] width 5 height 5
checkbox input "true"
checkbox input "false"
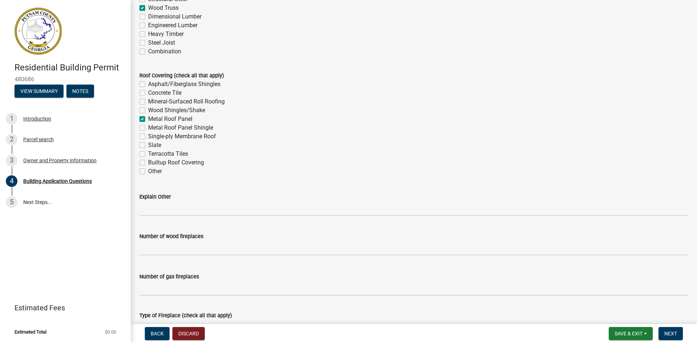
checkbox input "false"
checkbox input "true"
checkbox input "false"
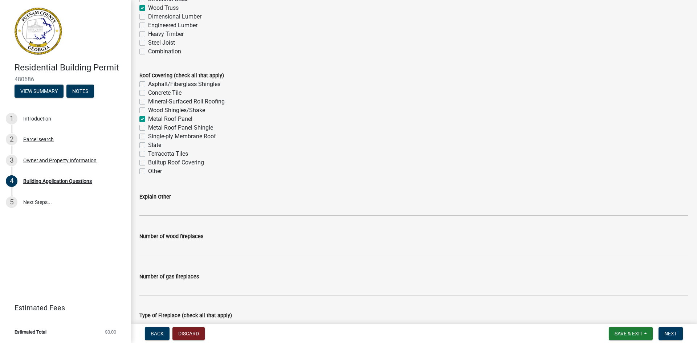
checkbox input "false"
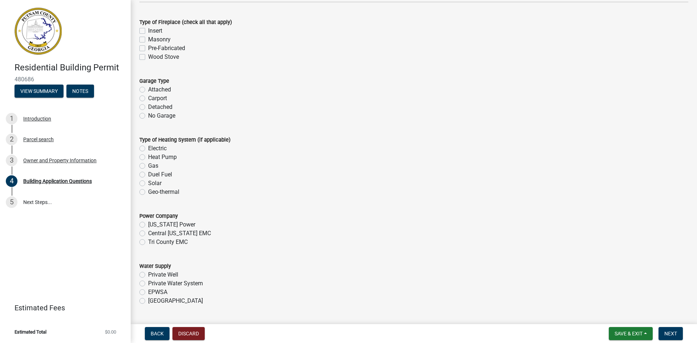
scroll to position [2141, 0]
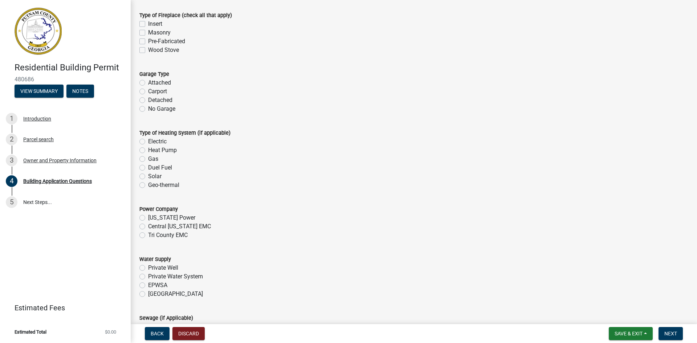
click at [148, 111] on label "No Garage" at bounding box center [161, 109] width 27 height 9
click at [148, 109] on input "No Garage" at bounding box center [150, 107] width 5 height 5
radio input "true"
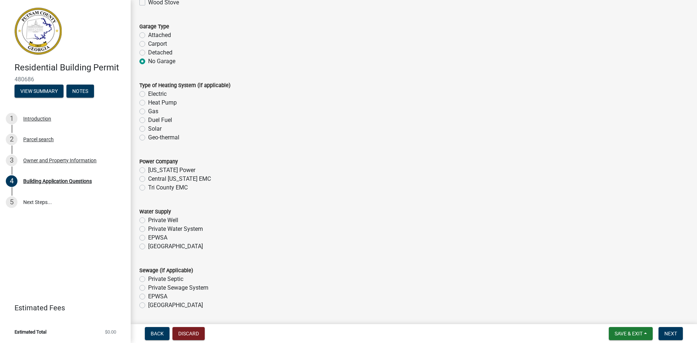
scroll to position [2191, 0]
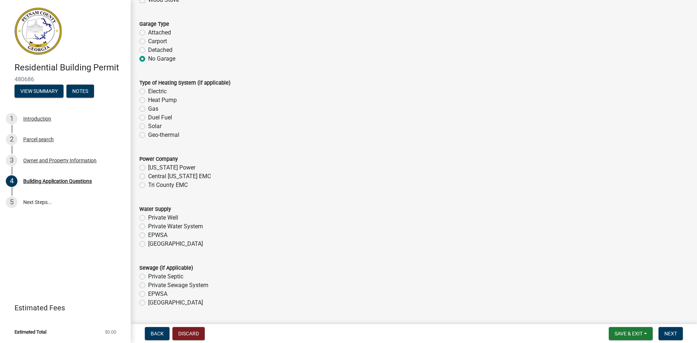
click at [151, 91] on label "Electric" at bounding box center [157, 91] width 19 height 9
click at [151, 91] on input "Electric" at bounding box center [150, 89] width 5 height 5
radio input "true"
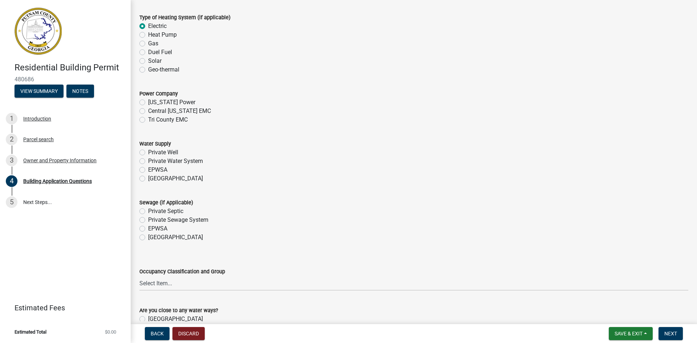
scroll to position [2261, 0]
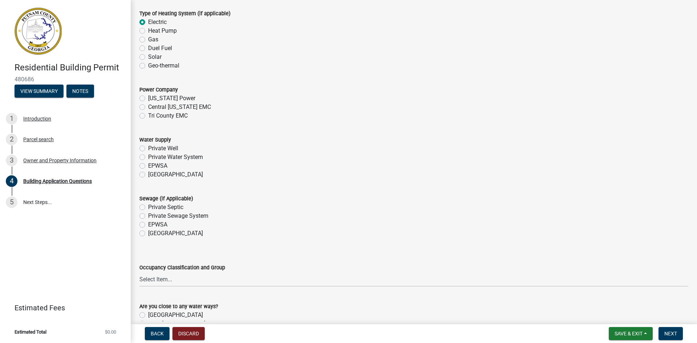
click at [148, 117] on label "Tri County EMC" at bounding box center [168, 115] width 40 height 9
click at [148, 116] on input "Tri County EMC" at bounding box center [150, 113] width 5 height 5
radio input "true"
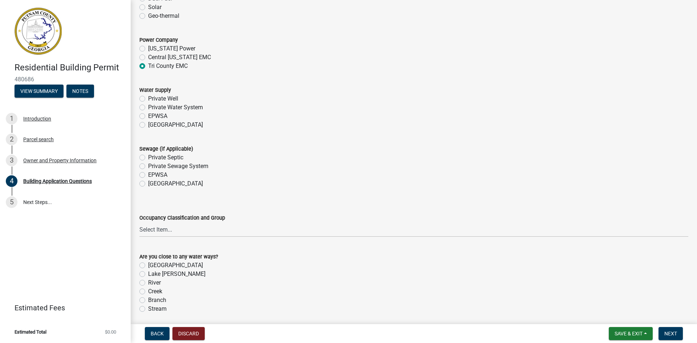
scroll to position [2310, 0]
click at [148, 117] on label "EPWSA" at bounding box center [157, 117] width 19 height 9
click at [148, 117] on input "EPWSA" at bounding box center [150, 115] width 5 height 5
radio input "true"
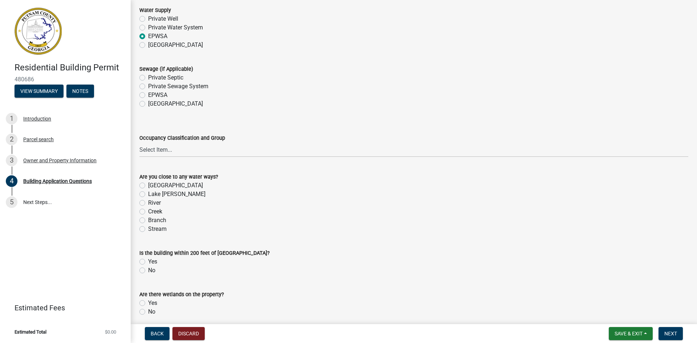
scroll to position [2391, 0]
click at [148, 78] on label "Private Septic" at bounding box center [165, 76] width 35 height 9
click at [148, 77] on input "Private Septic" at bounding box center [150, 74] width 5 height 5
radio input "true"
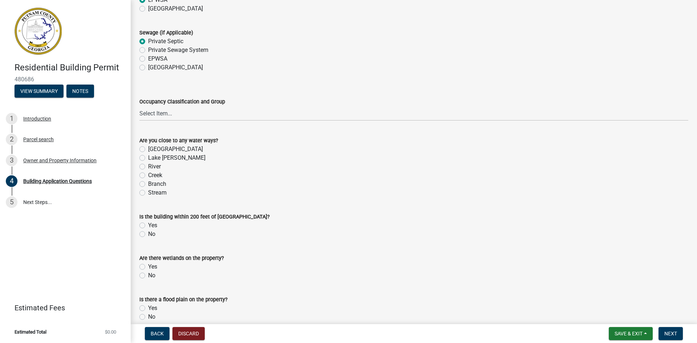
scroll to position [2450, 0]
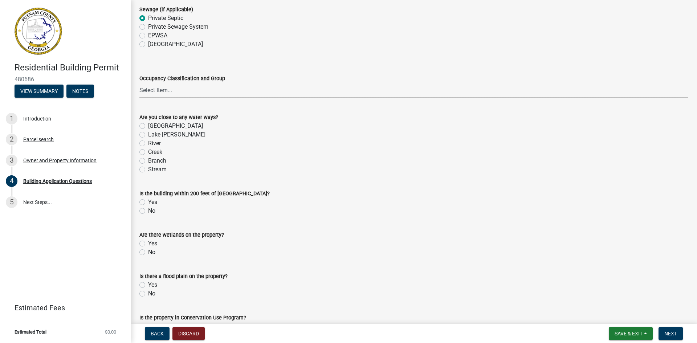
click at [258, 94] on select "Select Item... A-1 A-2 A-3 A-4 A-5 B M E F-1 F-2 R-1 R-2 R-3 R-4 H-1 H-2 H-4 H-…" at bounding box center [413, 90] width 549 height 15
click at [139, 83] on select "Select Item... A-1 A-2 A-3 A-4 A-5 B M E F-1 F-2 R-1 R-2 R-3 R-4 H-1 H-2 H-4 H-…" at bounding box center [413, 90] width 549 height 15
click at [185, 97] on select "Select Item... A-1 A-2 A-3 A-4 A-5 B M E F-1 F-2 R-1 R-2 R-3 R-4 H-1 H-2 H-4 H-…" at bounding box center [413, 90] width 549 height 15
click at [139, 83] on select "Select Item... A-1 A-2 A-3 A-4 A-5 B M E F-1 F-2 R-1 R-2 R-3 R-4 H-1 H-2 H-4 H-…" at bounding box center [413, 90] width 549 height 15
select select "66c6023b-7b80-4b39-890f-2b3c562deced"
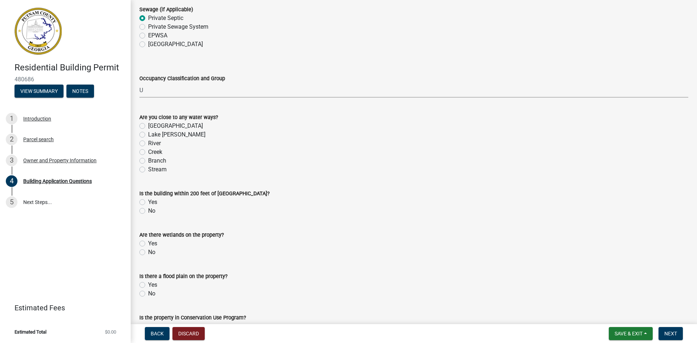
click at [148, 211] on label "No" at bounding box center [151, 211] width 7 height 9
click at [148, 211] on input "No" at bounding box center [150, 209] width 5 height 5
radio input "true"
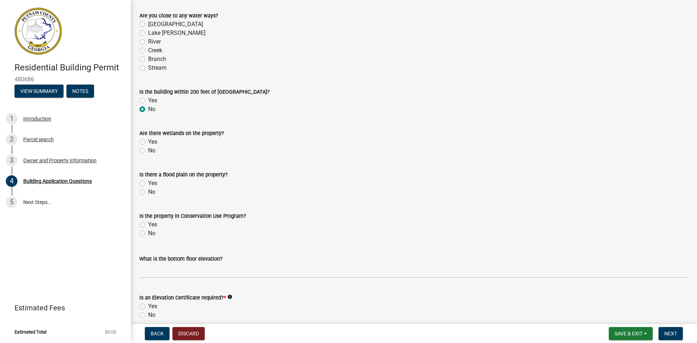
scroll to position [2560, 0]
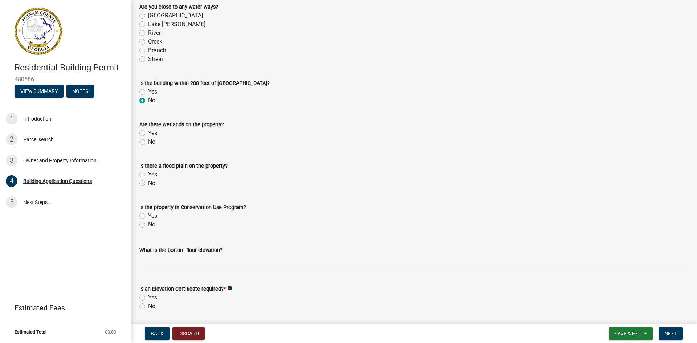
click at [148, 142] on label "No" at bounding box center [151, 142] width 7 height 9
click at [148, 142] on input "No" at bounding box center [150, 140] width 5 height 5
radio input "true"
click at [148, 181] on label "No" at bounding box center [151, 183] width 7 height 9
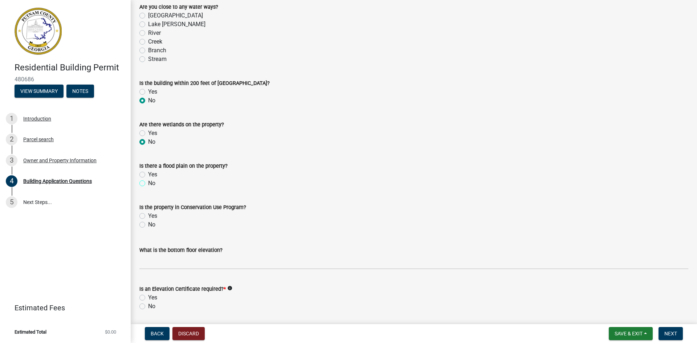
click at [148, 181] on input "No" at bounding box center [150, 181] width 5 height 5
radio input "true"
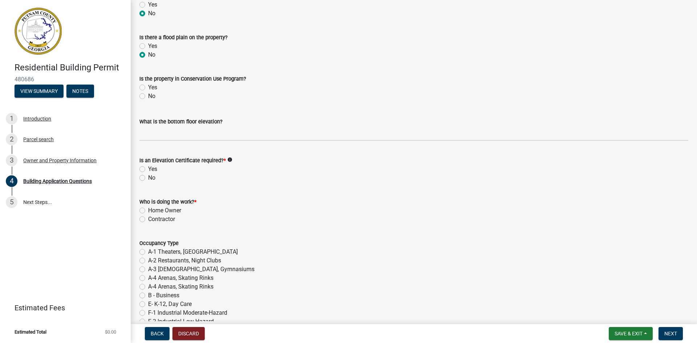
scroll to position [2690, 0]
click at [148, 98] on label "No" at bounding box center [151, 94] width 7 height 9
click at [148, 95] on input "No" at bounding box center [150, 92] width 5 height 5
radio input "true"
click at [148, 96] on label "No" at bounding box center [151, 94] width 7 height 9
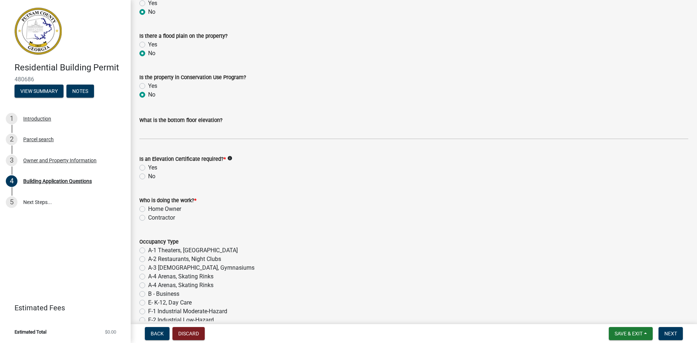
click at [148, 95] on input "No" at bounding box center [150, 92] width 5 height 5
click at [148, 178] on label "No" at bounding box center [151, 176] width 7 height 9
click at [148, 177] on input "No" at bounding box center [150, 174] width 5 height 5
radio input "true"
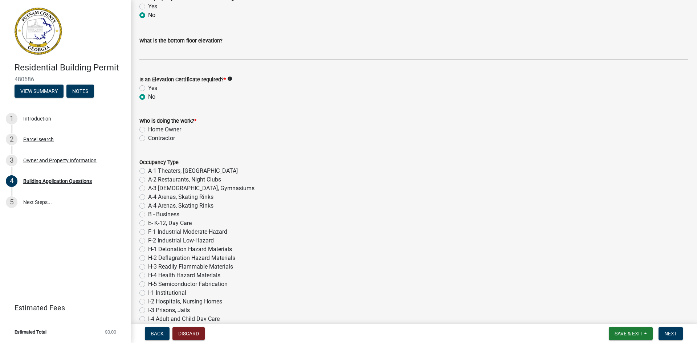
scroll to position [2776, 0]
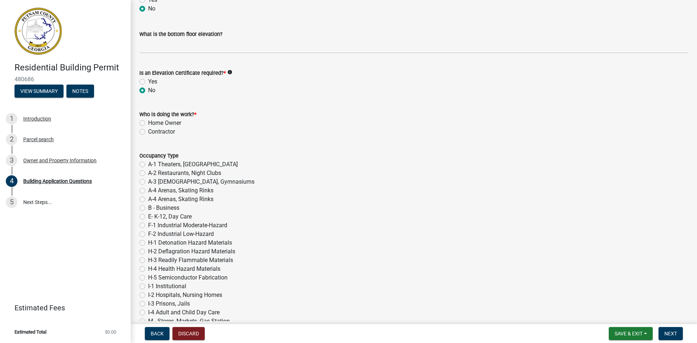
click at [148, 124] on label "Home Owner" at bounding box center [164, 123] width 33 height 9
click at [148, 123] on input "Home Owner" at bounding box center [150, 121] width 5 height 5
radio input "true"
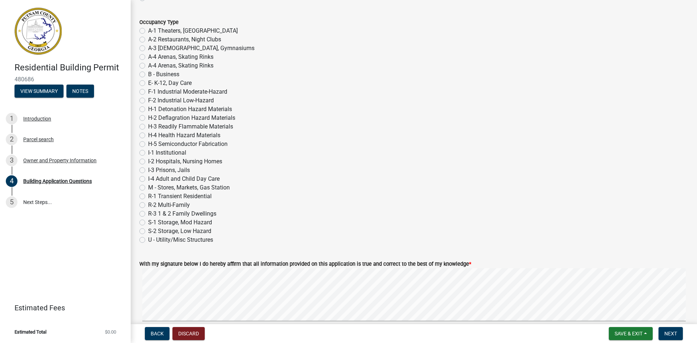
scroll to position [2913, 0]
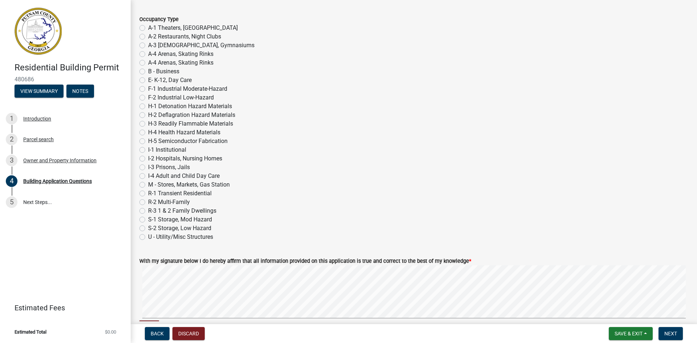
click at [184, 237] on label "U - Utility/Misc Structures" at bounding box center [180, 237] width 65 height 9
click at [153, 237] on input "U - Utility/Misc Structures" at bounding box center [150, 235] width 5 height 5
radio input "true"
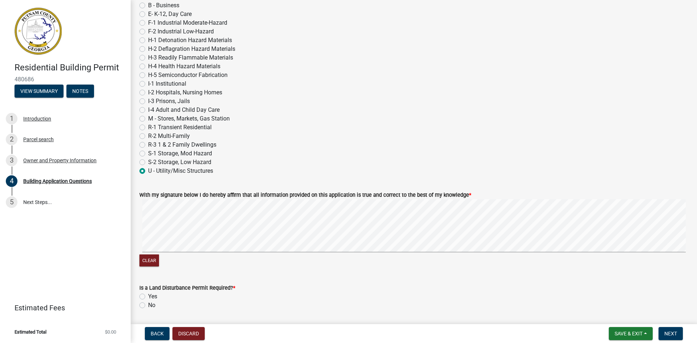
scroll to position [2983, 0]
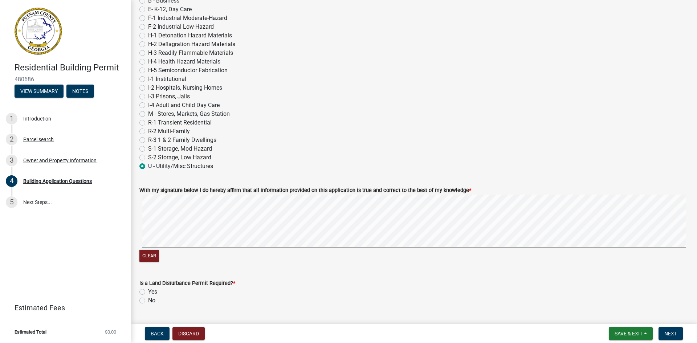
click at [135, 312] on div "Will the Property Owner reside at this location? * Yes No" at bounding box center [414, 328] width 560 height 35
click at [148, 298] on label "No" at bounding box center [151, 300] width 7 height 9
click at [148, 298] on input "No" at bounding box center [150, 298] width 5 height 5
radio input "true"
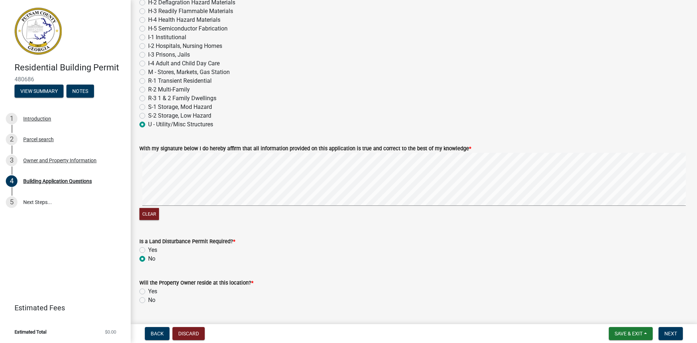
scroll to position [3044, 0]
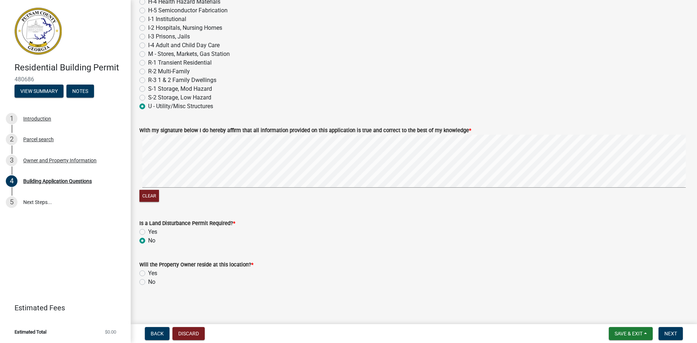
click at [148, 273] on label "Yes" at bounding box center [152, 273] width 9 height 9
click at [148, 273] on input "Yes" at bounding box center [150, 271] width 5 height 5
radio input "true"
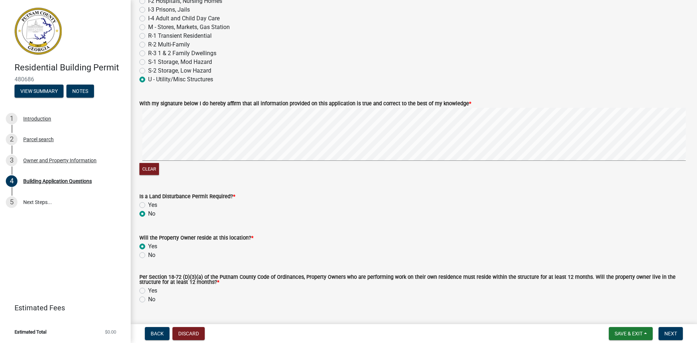
scroll to position [3088, 0]
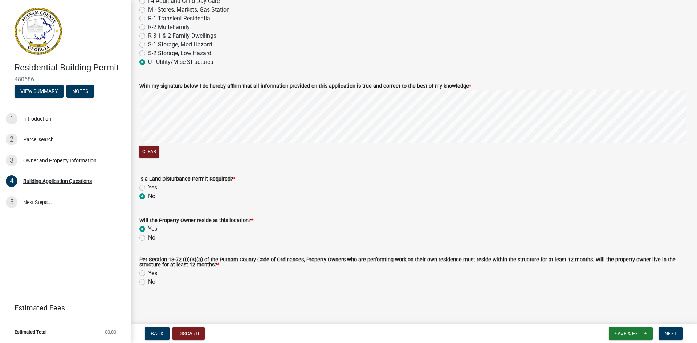
click at [148, 273] on label "Yes" at bounding box center [152, 273] width 9 height 9
click at [148, 273] on input "Yes" at bounding box center [150, 271] width 5 height 5
radio input "true"
click at [672, 334] on span "Next" at bounding box center [670, 334] width 13 height 6
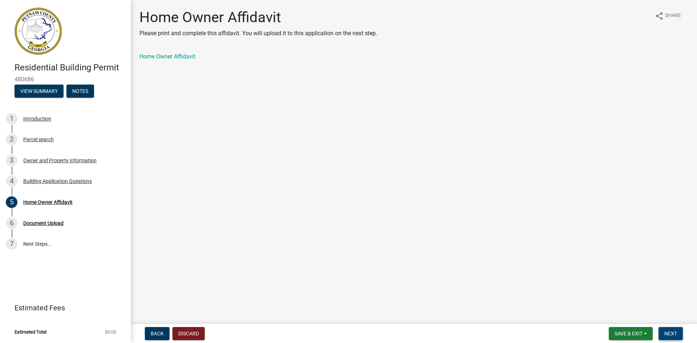
click at [676, 337] on button "Next" at bounding box center [670, 333] width 24 height 13
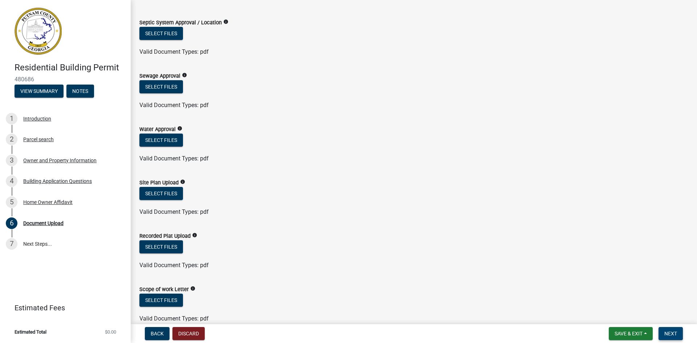
scroll to position [32, 0]
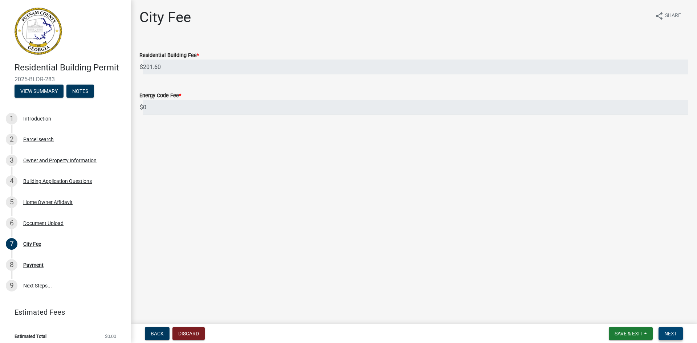
click at [677, 333] on button "Next" at bounding box center [670, 333] width 24 height 13
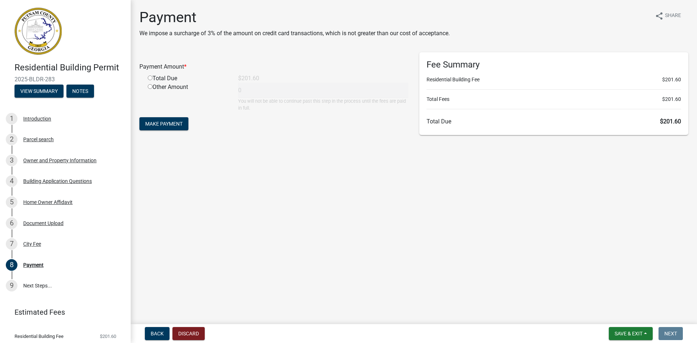
click at [150, 86] on input "radio" at bounding box center [150, 86] width 5 height 5
radio input "true"
click at [151, 76] on input "radio" at bounding box center [150, 78] width 5 height 5
radio input "true"
radio input "false"
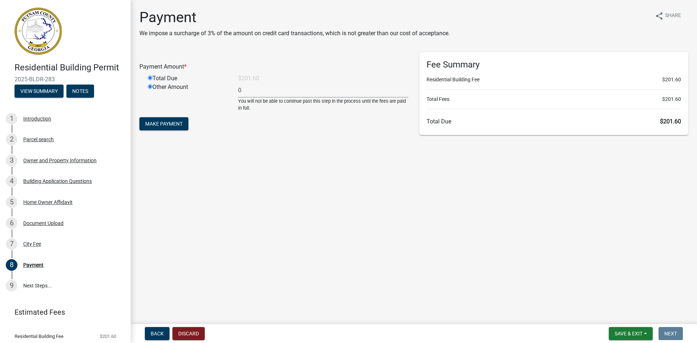
type input "201.6"
click at [167, 129] on button "Make Payment" at bounding box center [163, 123] width 49 height 13
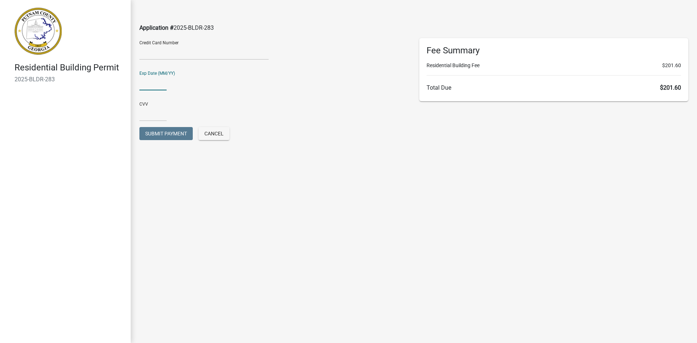
click at [155, 78] on input "text" at bounding box center [152, 83] width 27 height 15
type input "11/28"
click at [149, 107] on input "text" at bounding box center [152, 113] width 27 height 15
type input "493"
click at [168, 130] on button "Submit Payment" at bounding box center [165, 133] width 53 height 13
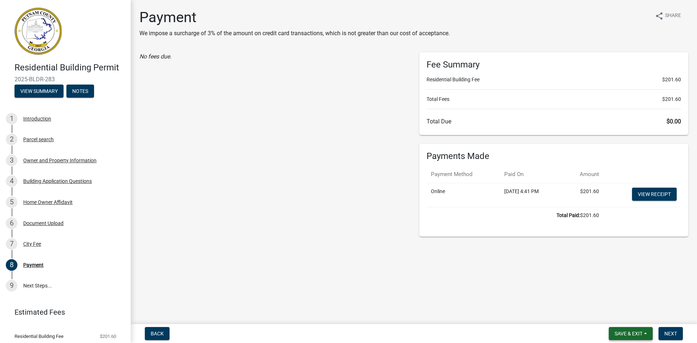
click at [634, 337] on button "Save & Exit" at bounding box center [631, 333] width 44 height 13
click at [617, 318] on button "Save & Exit" at bounding box center [624, 314] width 58 height 17
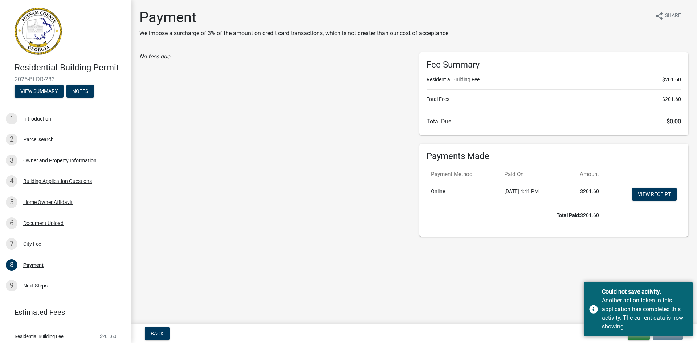
click at [581, 267] on main "Payment We impose a surcharge of 3% of the amount on credit card transactions, …" at bounding box center [414, 160] width 566 height 321
click at [613, 295] on div "Could not save activity." at bounding box center [644, 291] width 85 height 9
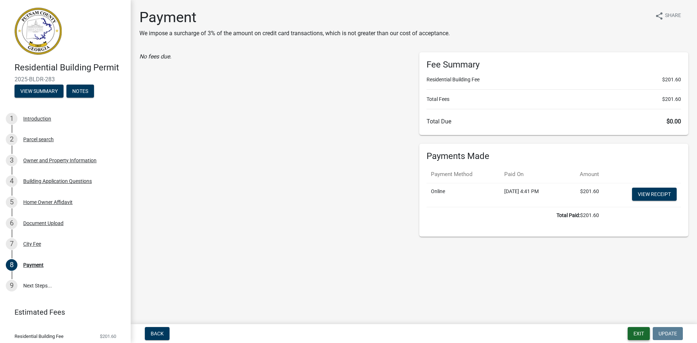
click at [640, 333] on button "Exit" at bounding box center [639, 333] width 22 height 13
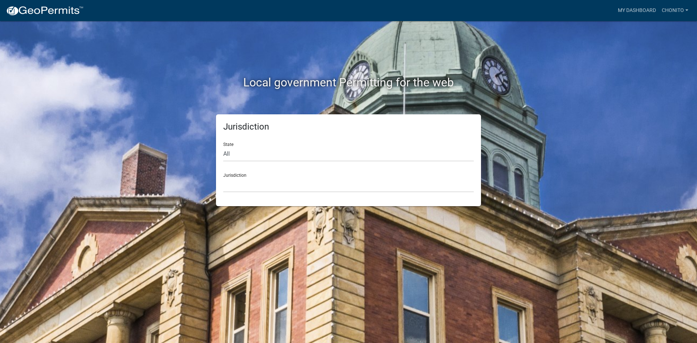
click at [284, 138] on div "State All Colorado Georgia Indiana Iowa Kansas Minnesota Ohio South Carolina Wi…" at bounding box center [348, 148] width 250 height 25
click at [267, 151] on select "All [US_STATE] [US_STATE] [US_STATE] [US_STATE] [US_STATE] [US_STATE] [US_STATE…" at bounding box center [348, 154] width 250 height 15
select select "[US_STATE]"
click at [223, 147] on select "All [US_STATE] [US_STATE] [US_STATE] [US_STATE] [US_STATE] [US_STATE] [US_STATE…" at bounding box center [348, 154] width 250 height 15
click at [253, 192] on select "[GEOGRAPHIC_DATA], [US_STATE][PERSON_NAME][GEOGRAPHIC_DATA], [US_STATE][PERSON_…" at bounding box center [348, 185] width 250 height 15
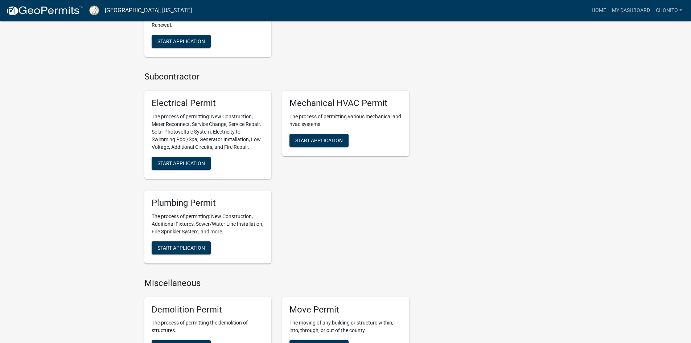
scroll to position [431, 0]
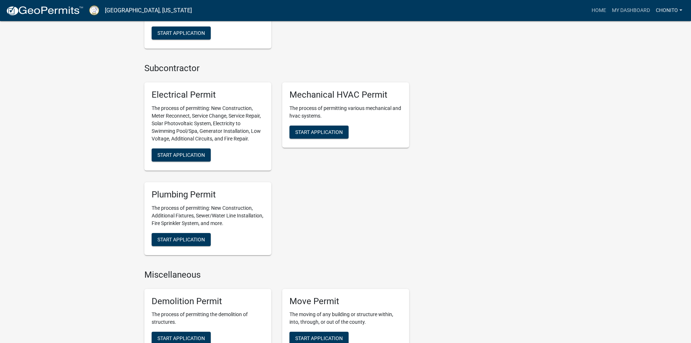
click at [672, 13] on link "Chonito" at bounding box center [669, 11] width 32 height 14
click at [645, 55] on link "Logout" at bounding box center [657, 53] width 58 height 17
